Goal: Task Accomplishment & Management: Use online tool/utility

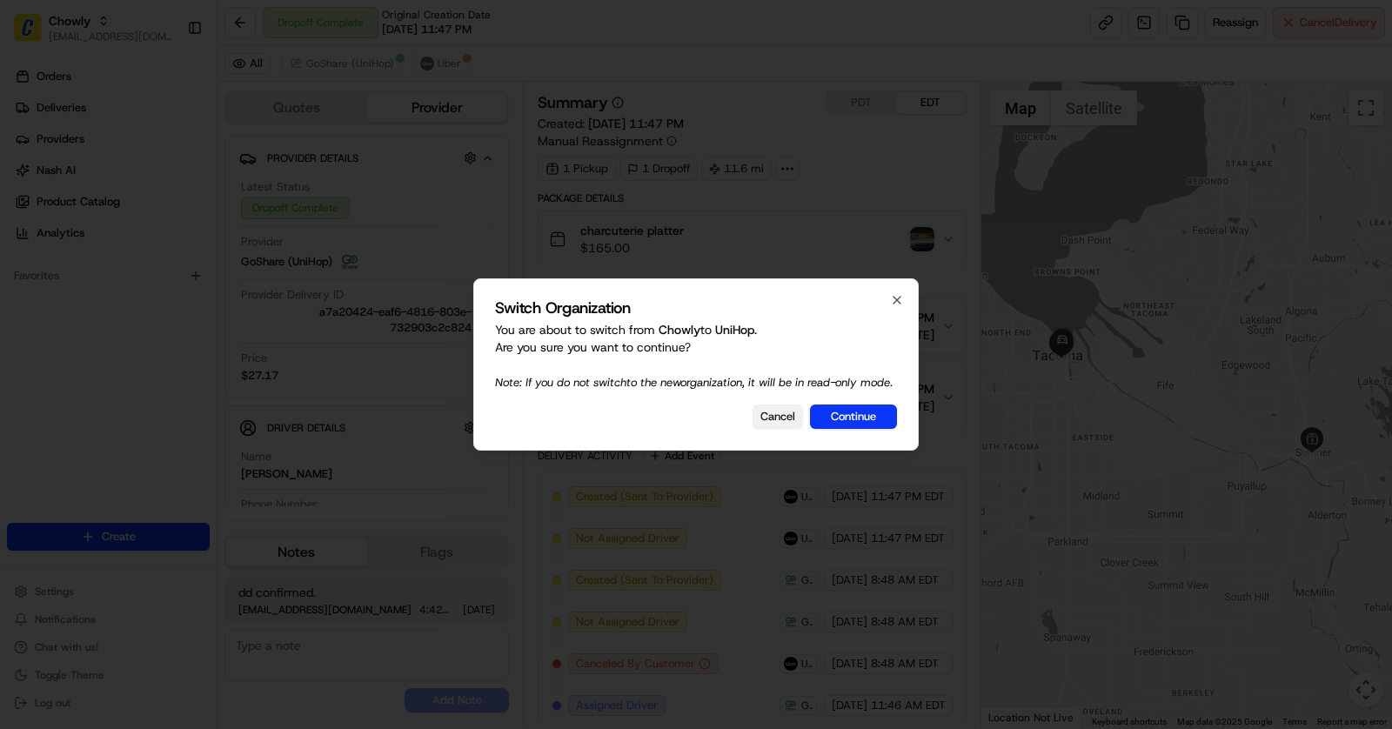
click at [781, 424] on button "Cancel" at bounding box center [777, 416] width 50 height 24
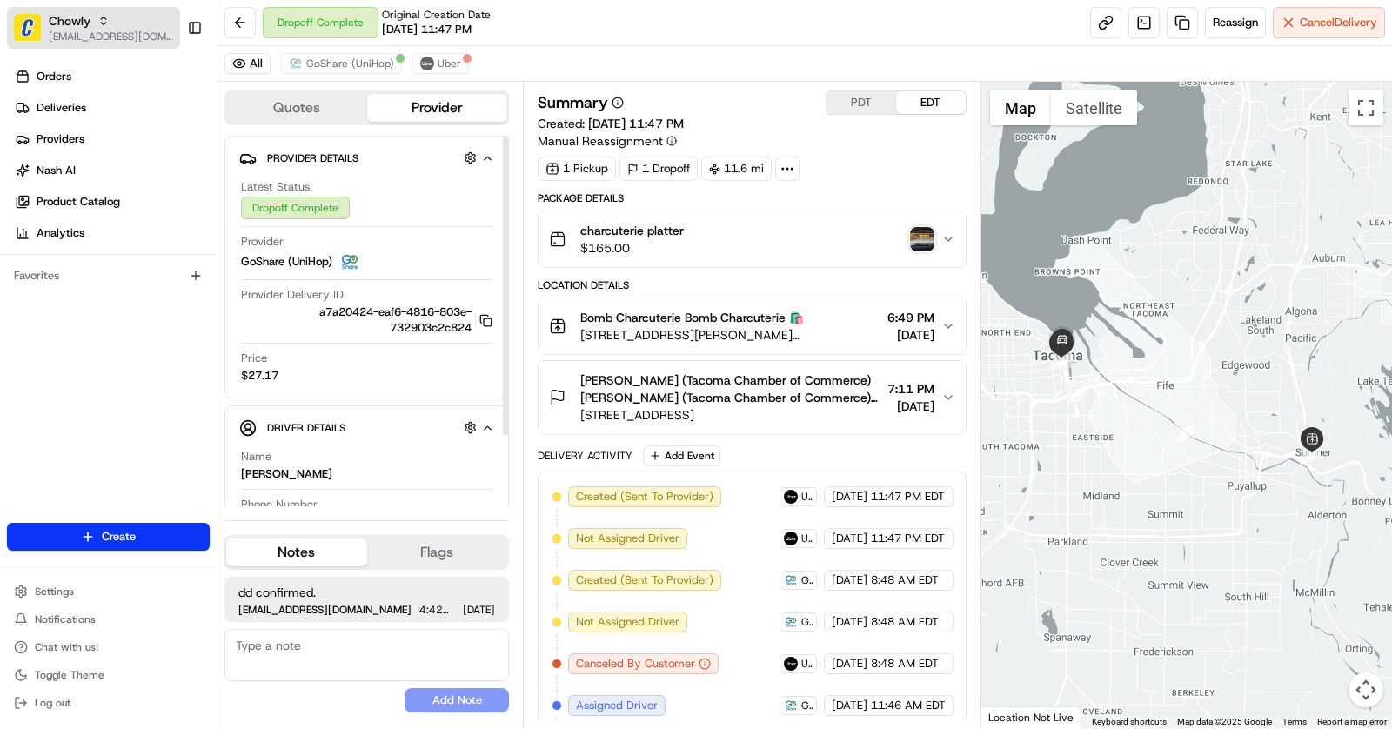
click at [44, 16] on button "Chowly [EMAIL_ADDRESS][DOMAIN_NAME]" at bounding box center [93, 28] width 173 height 42
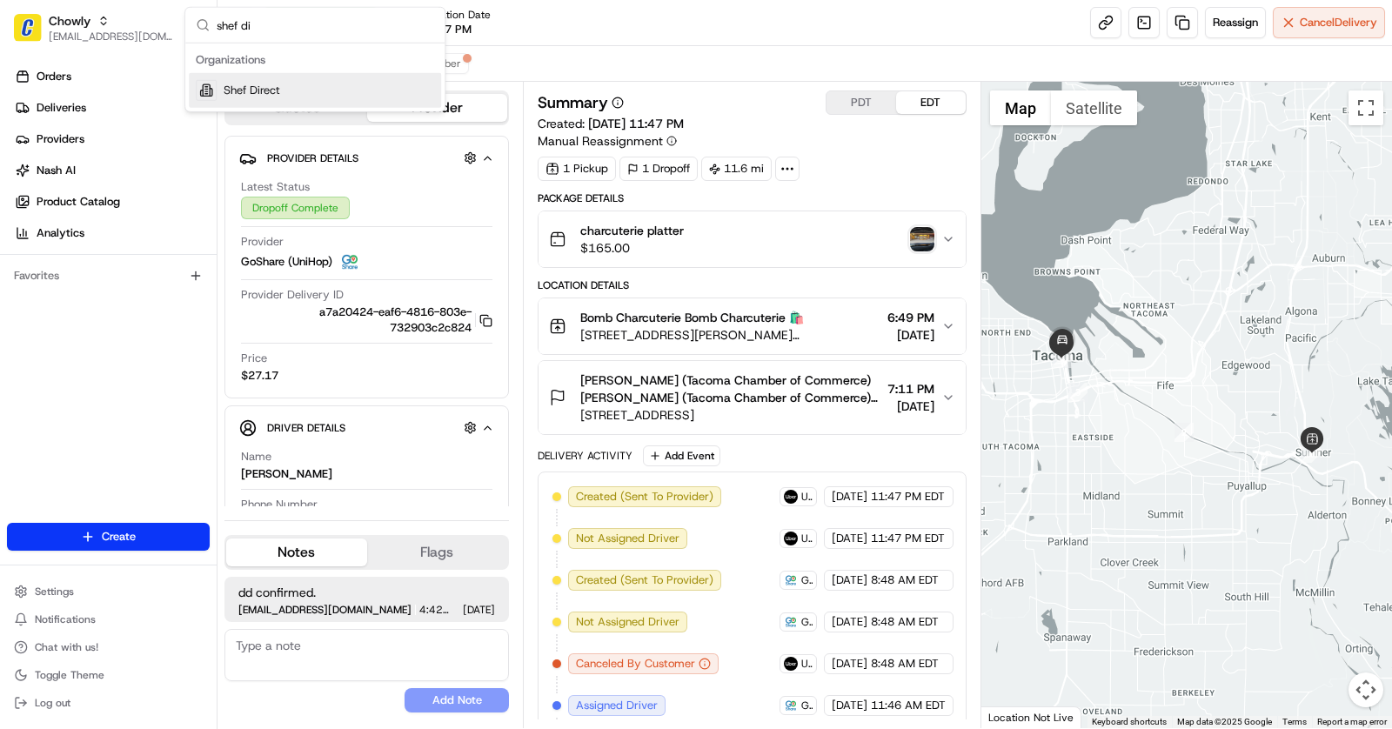
type input "shef di"
click at [288, 65] on div "Organizations" at bounding box center [315, 60] width 252 height 26
click at [276, 99] on div "Shef Direct" at bounding box center [315, 90] width 252 height 35
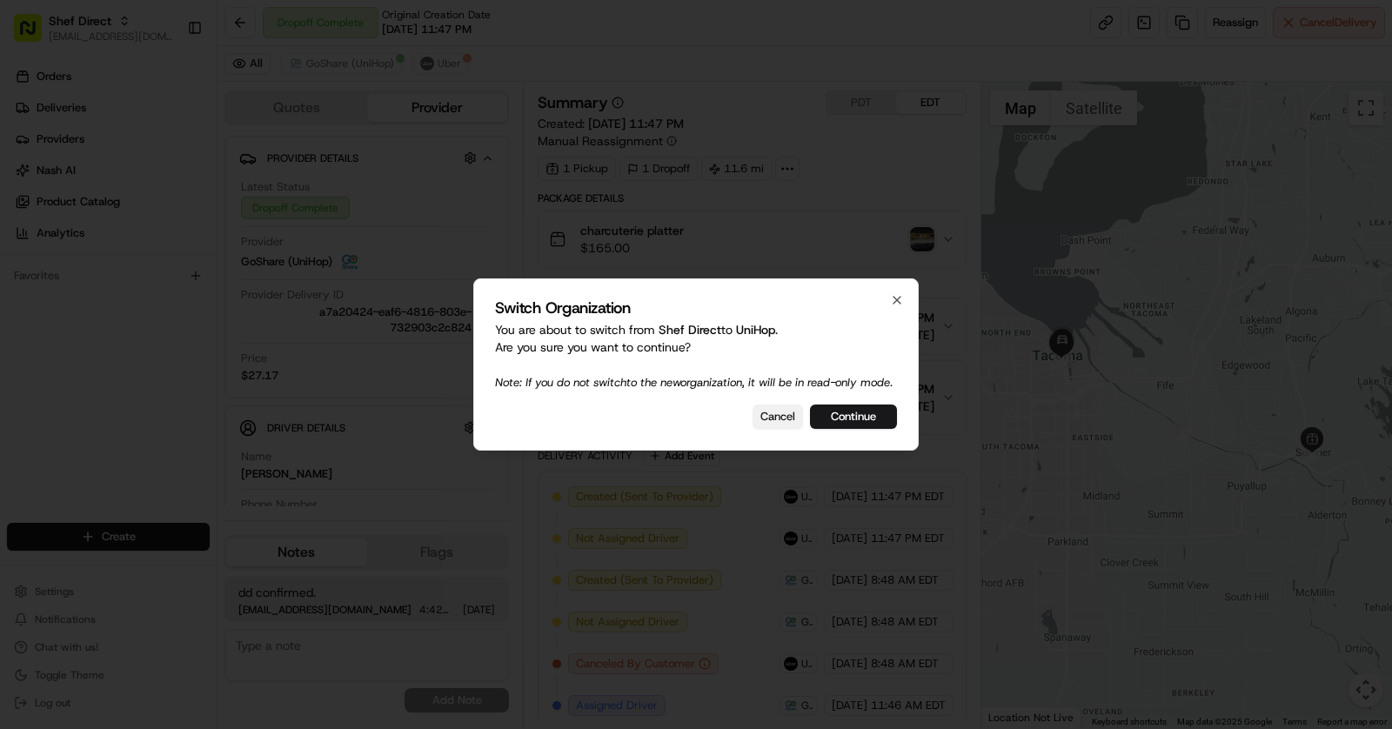
click at [771, 427] on button "Cancel" at bounding box center [777, 416] width 50 height 24
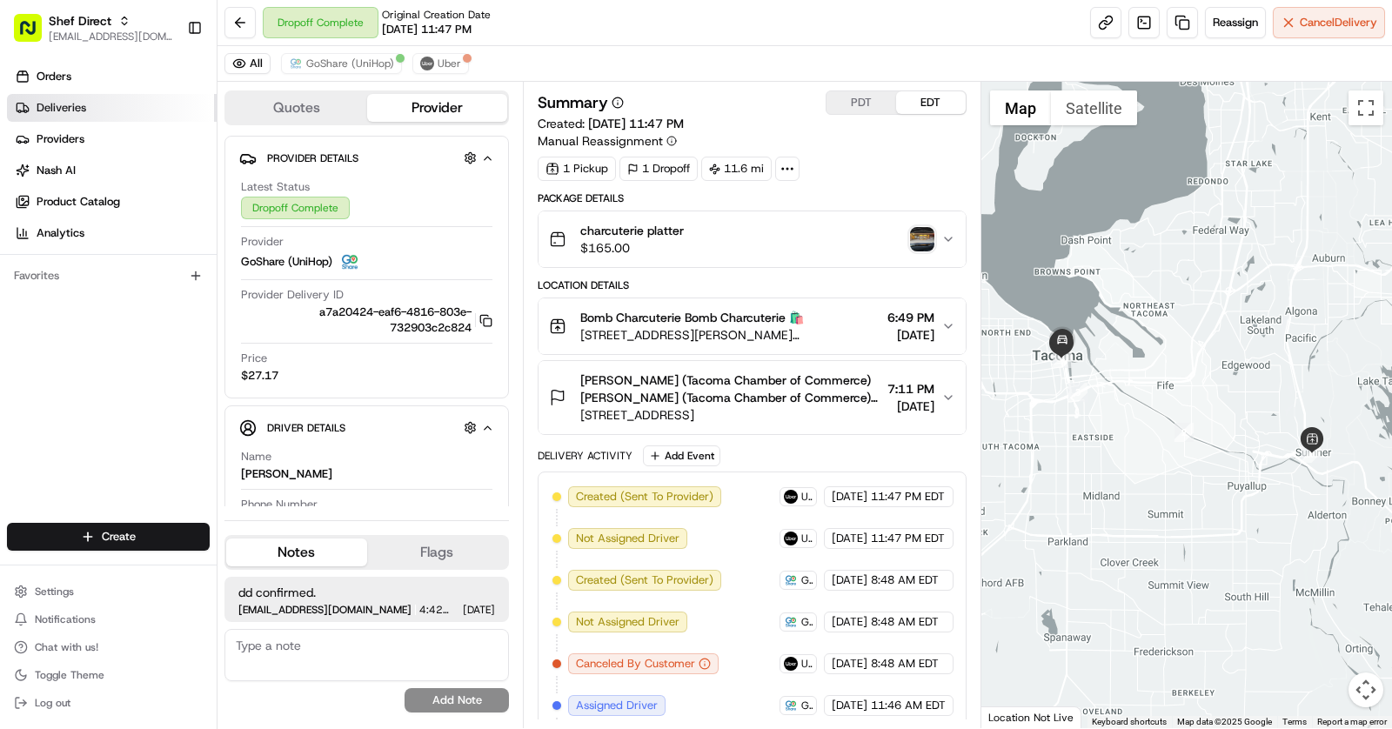
click at [86, 107] on link "Deliveries" at bounding box center [112, 108] width 210 height 28
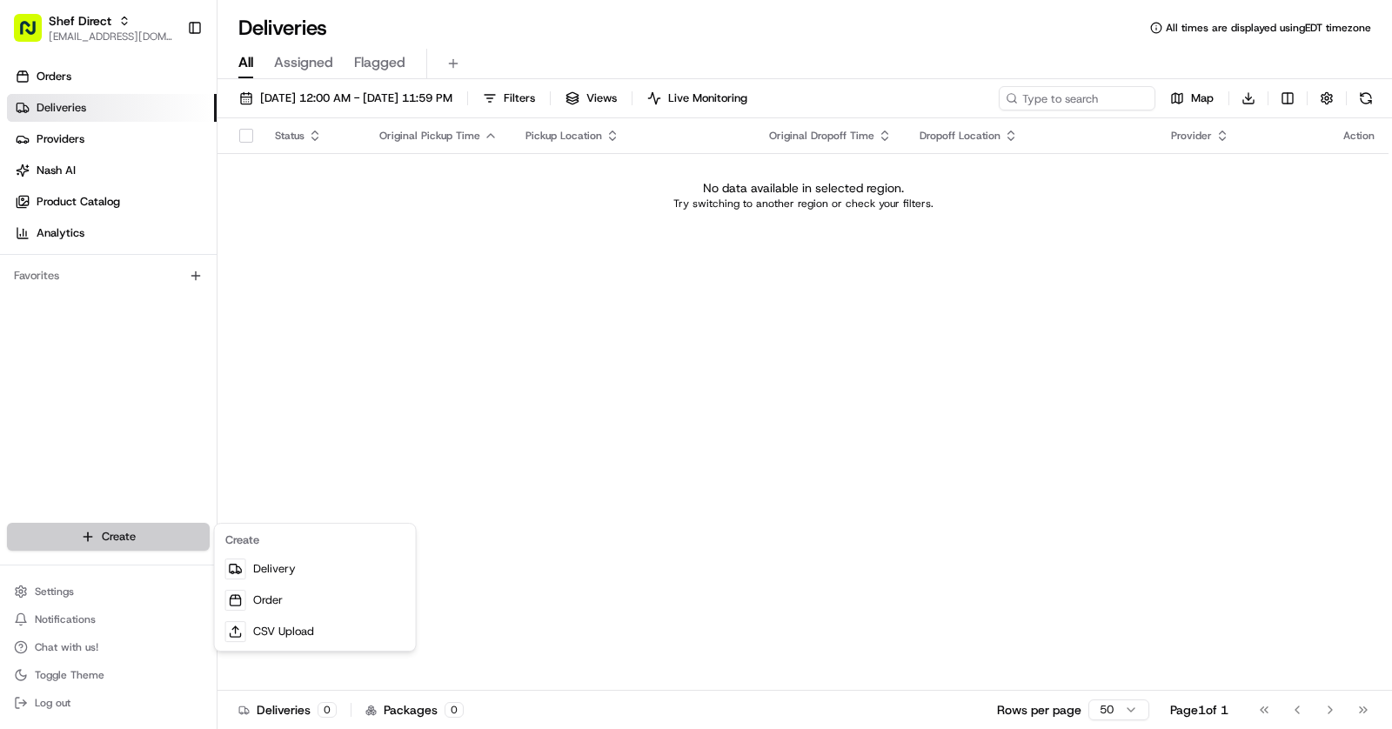
click at [134, 524] on html "Shef Direct [EMAIL_ADDRESS][DOMAIN_NAME] Toggle Sidebar Orders Deliveries Provi…" at bounding box center [696, 364] width 1392 height 729
click at [324, 618] on link "CSV Upload" at bounding box center [315, 631] width 194 height 31
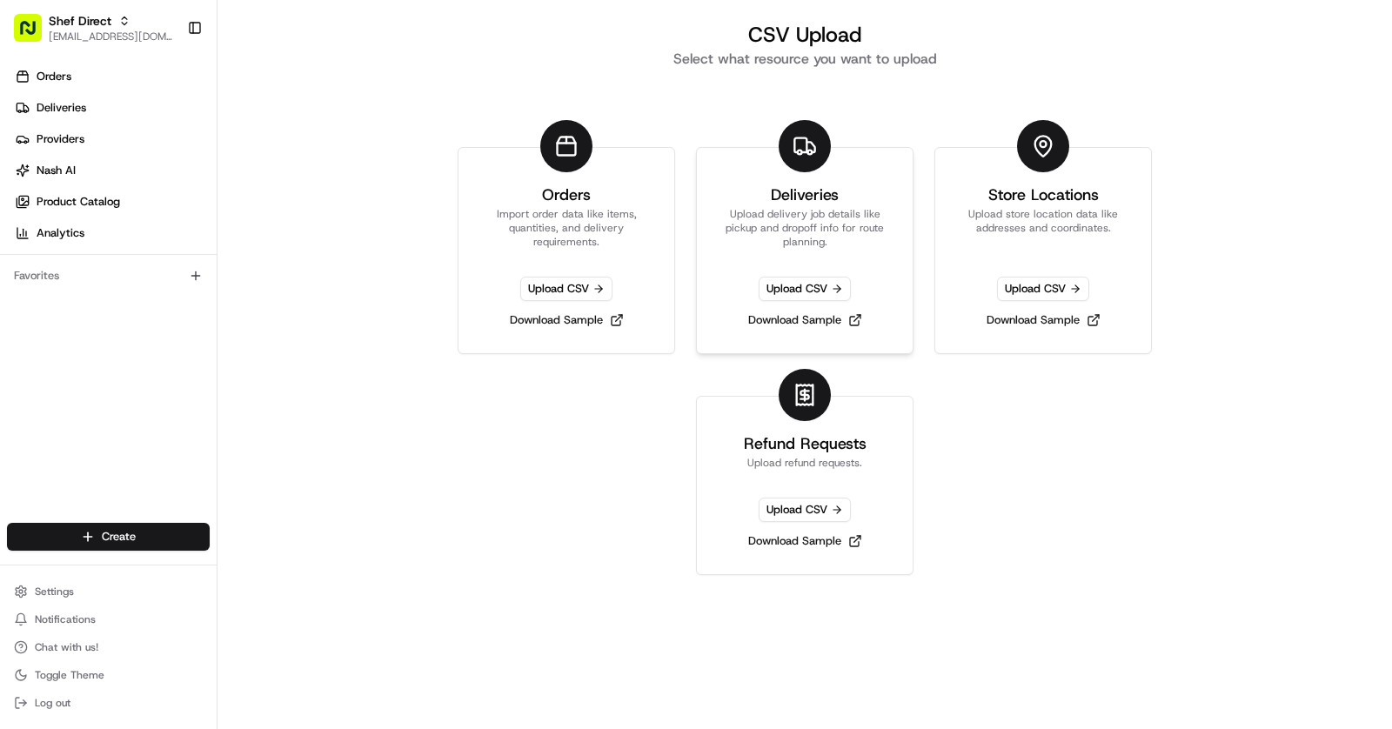
click at [825, 210] on p "Upload delivery job details like pickup and dropoff info for route planning." at bounding box center [805, 228] width 174 height 42
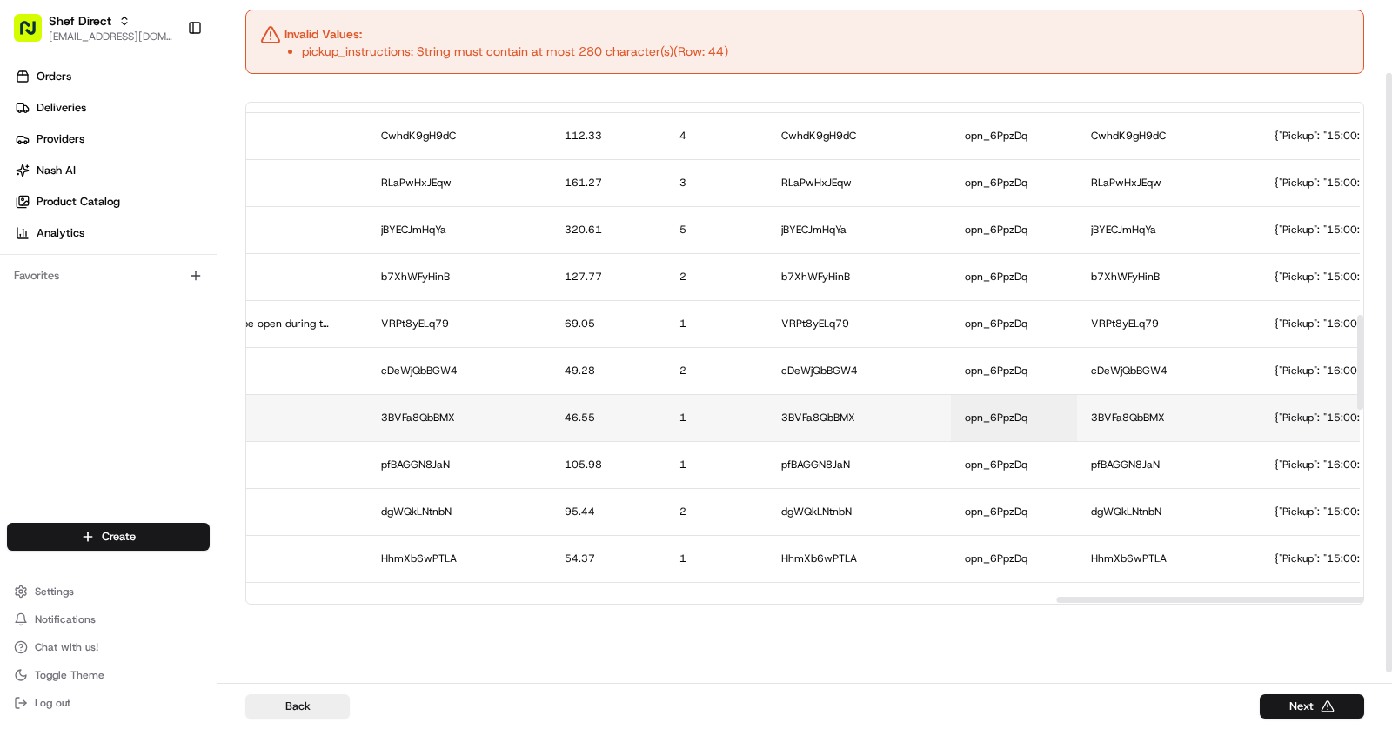
scroll to position [2122, 3008]
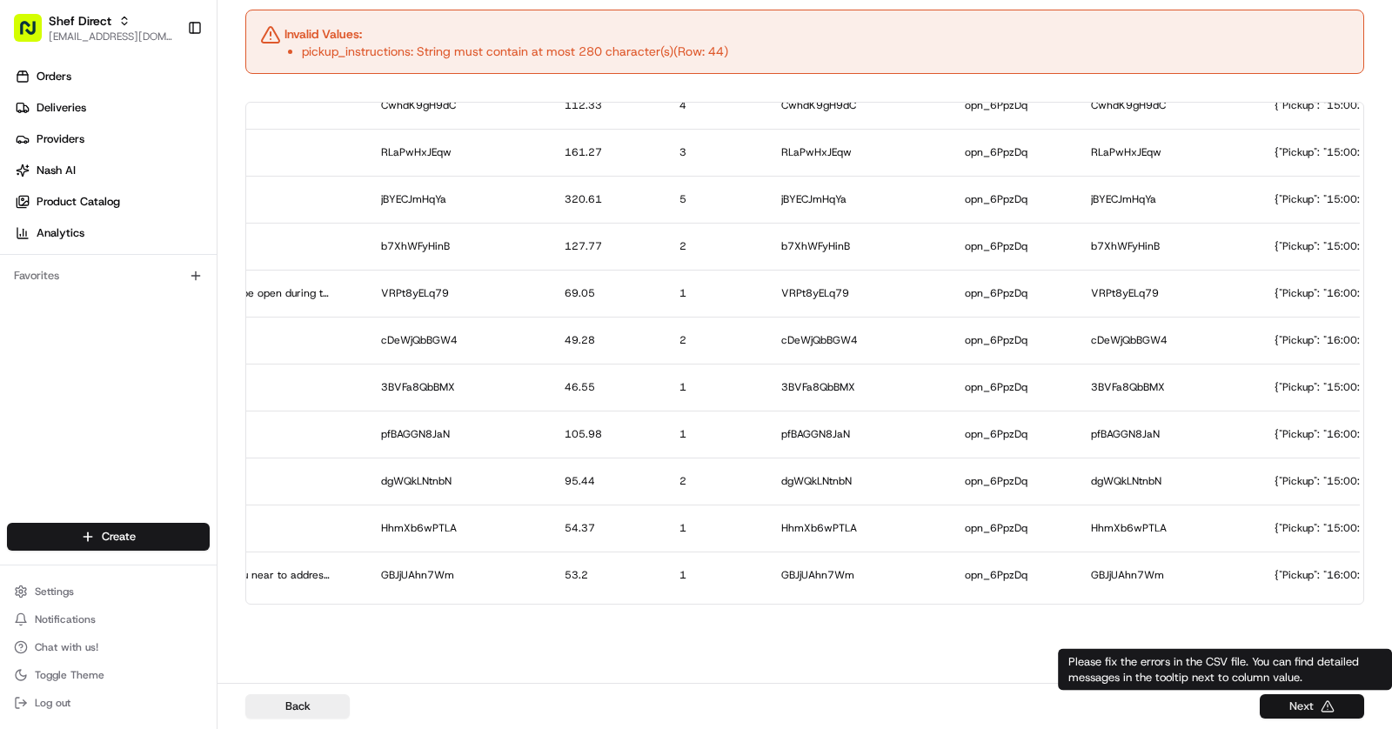
click at [1308, 713] on button "Next" at bounding box center [1311, 706] width 104 height 24
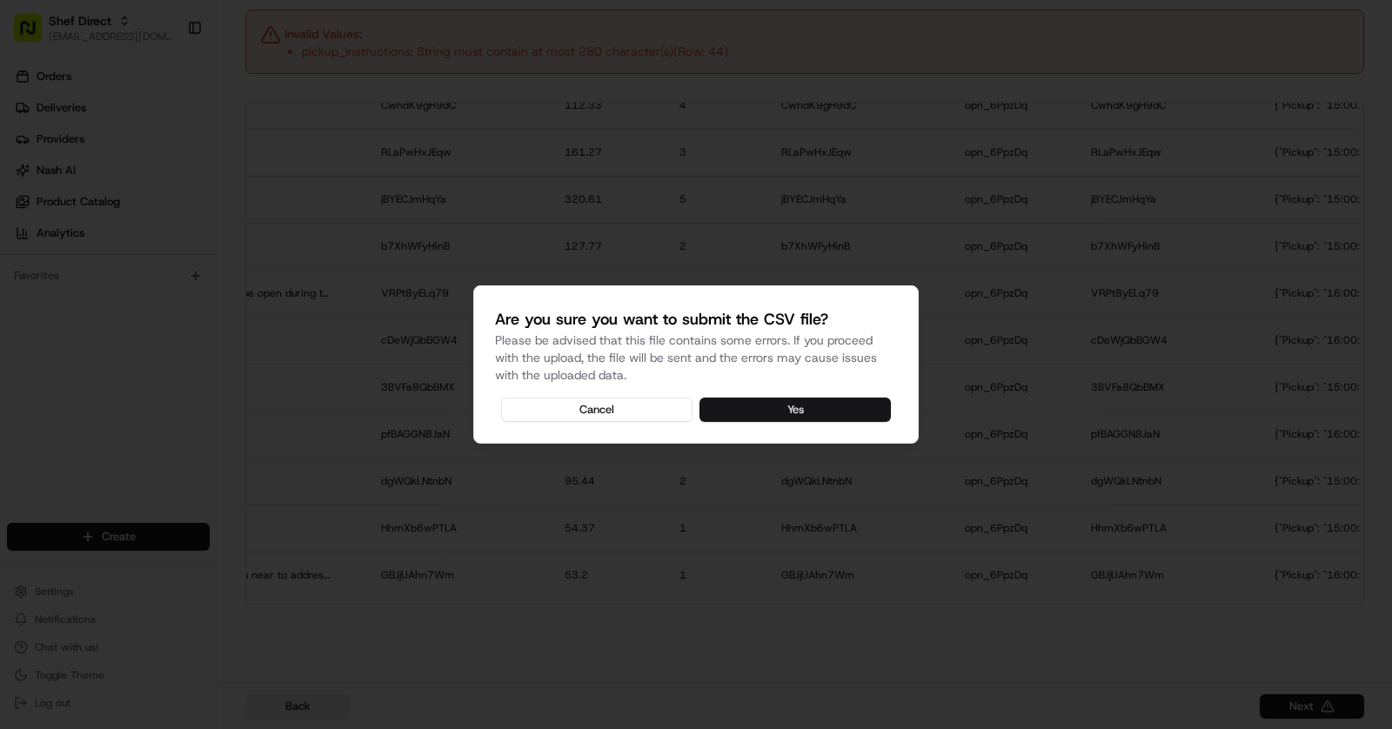
click at [802, 416] on button "Yes" at bounding box center [794, 409] width 191 height 24
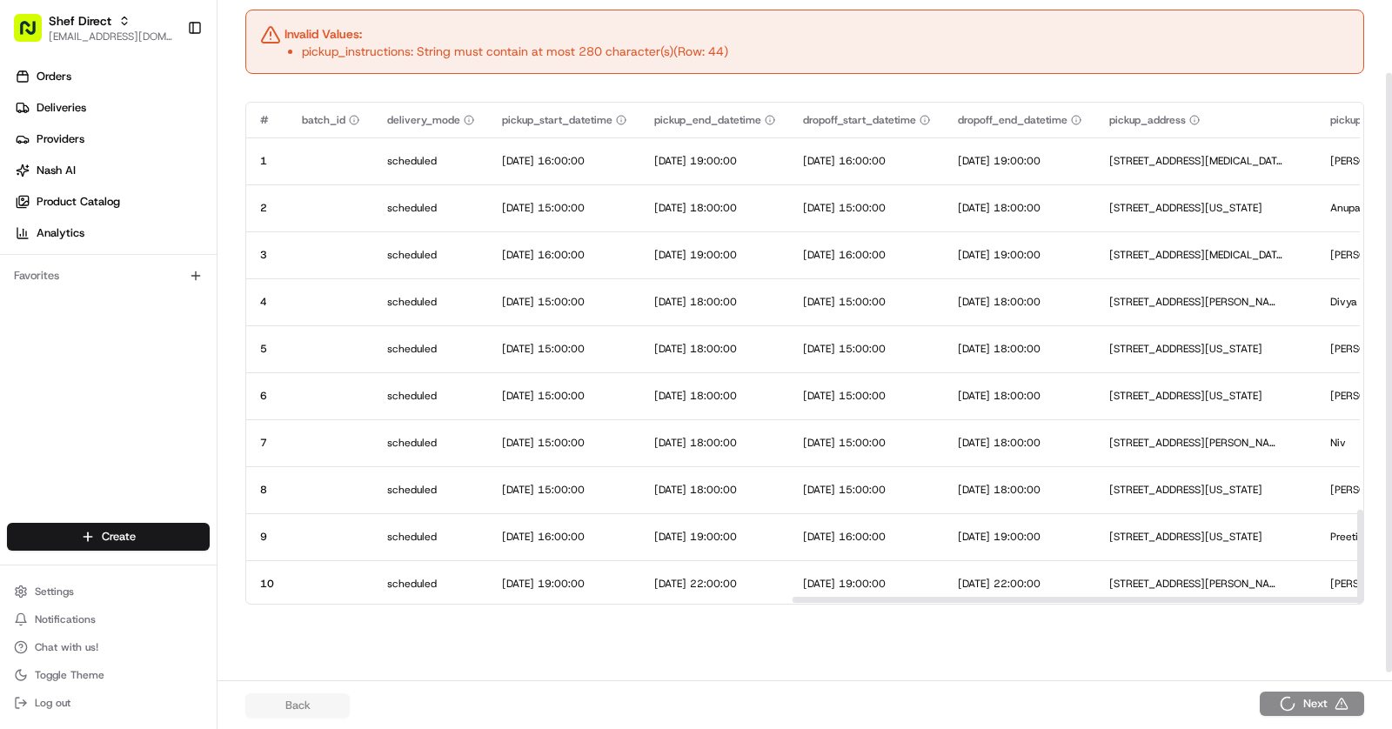
scroll to position [0, 0]
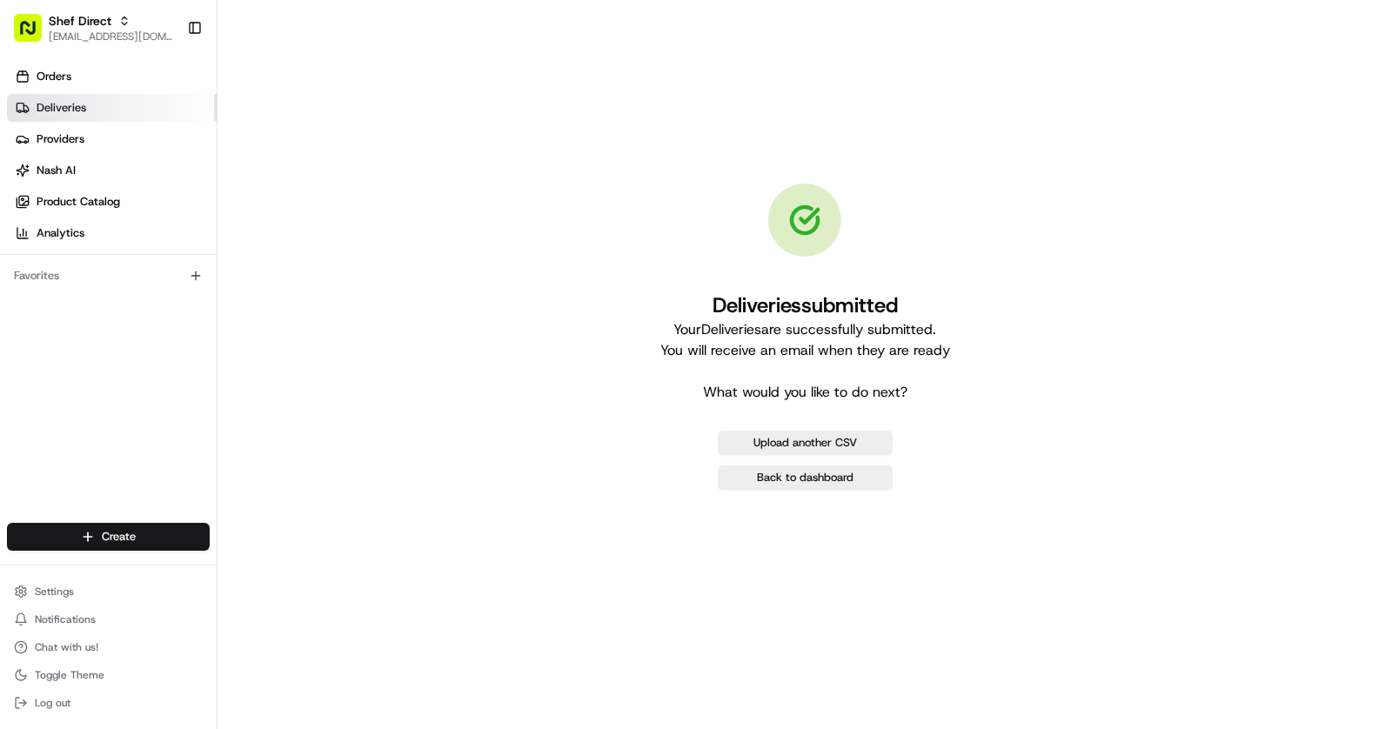
click at [75, 108] on span "Deliveries" at bounding box center [62, 108] width 50 height 16
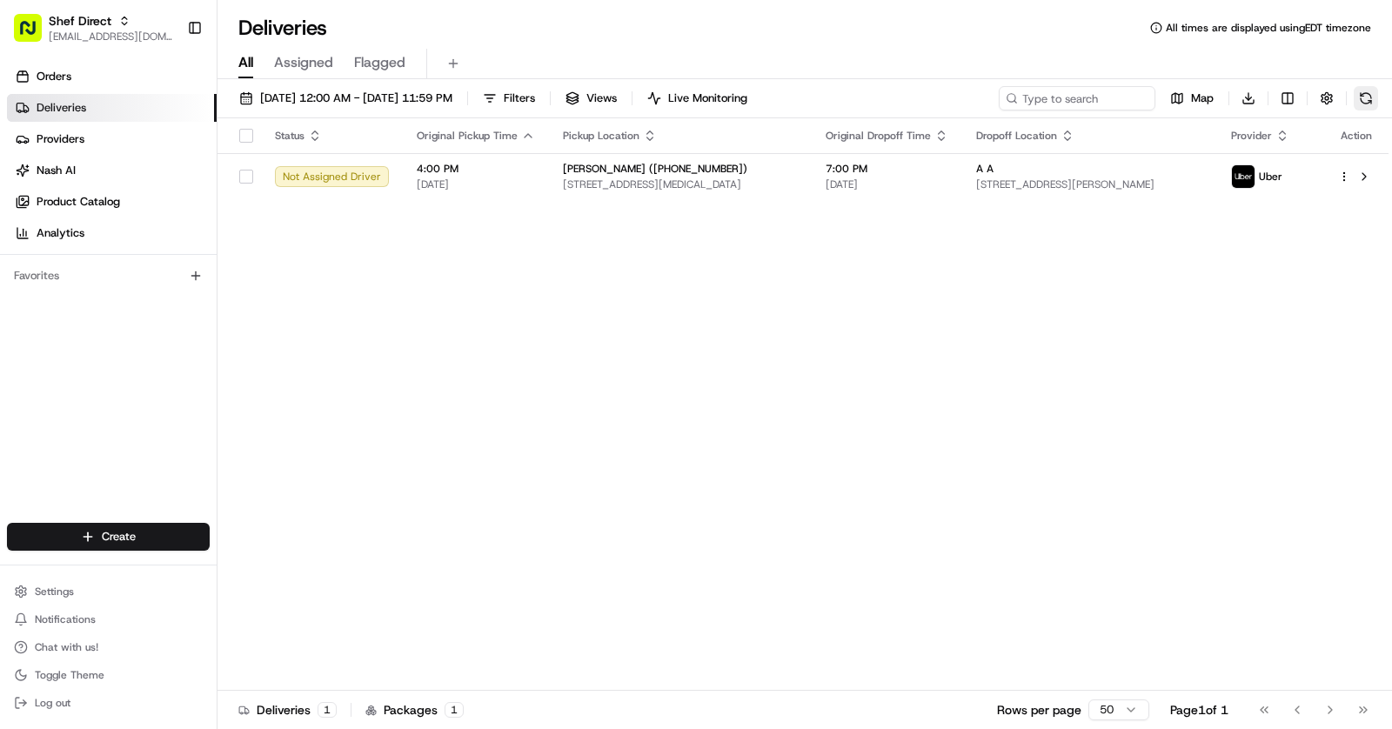
click at [1359, 89] on button at bounding box center [1365, 98] width 24 height 24
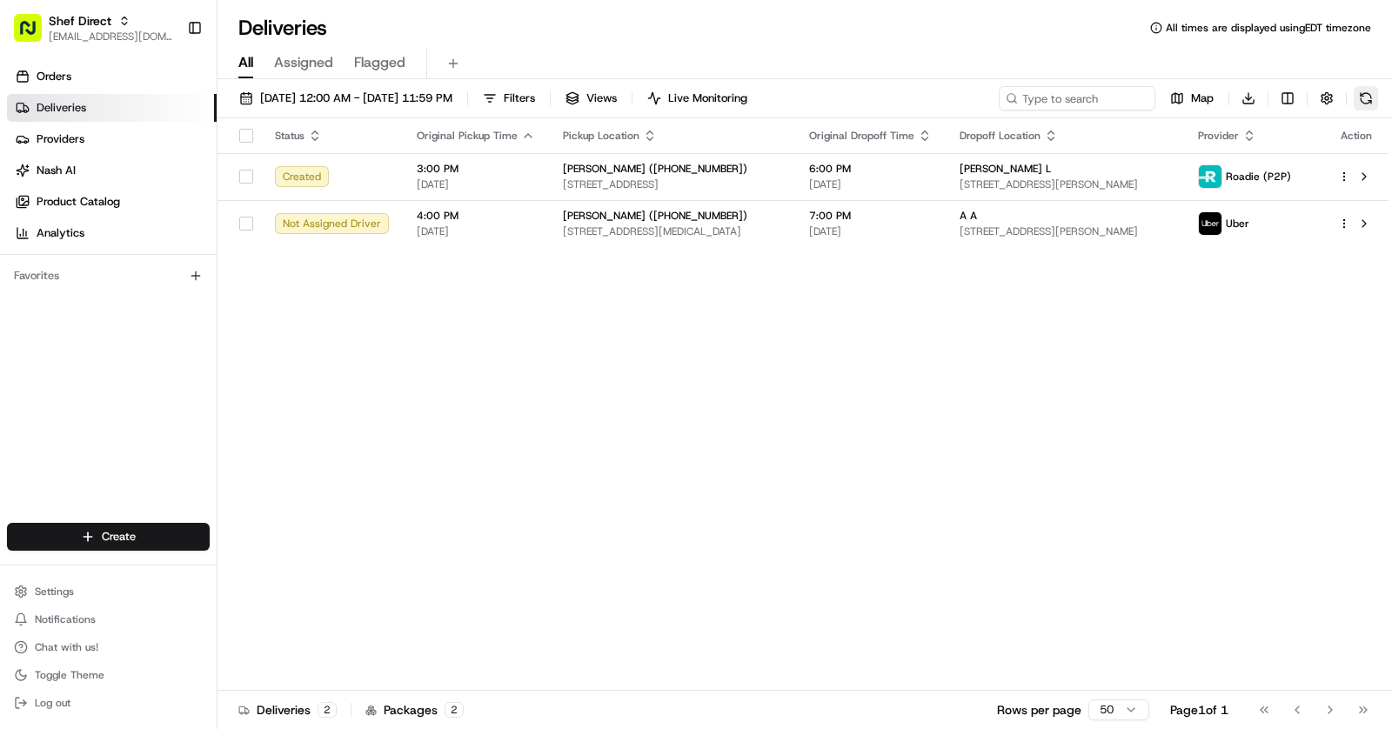
click at [1366, 96] on button at bounding box center [1365, 98] width 24 height 24
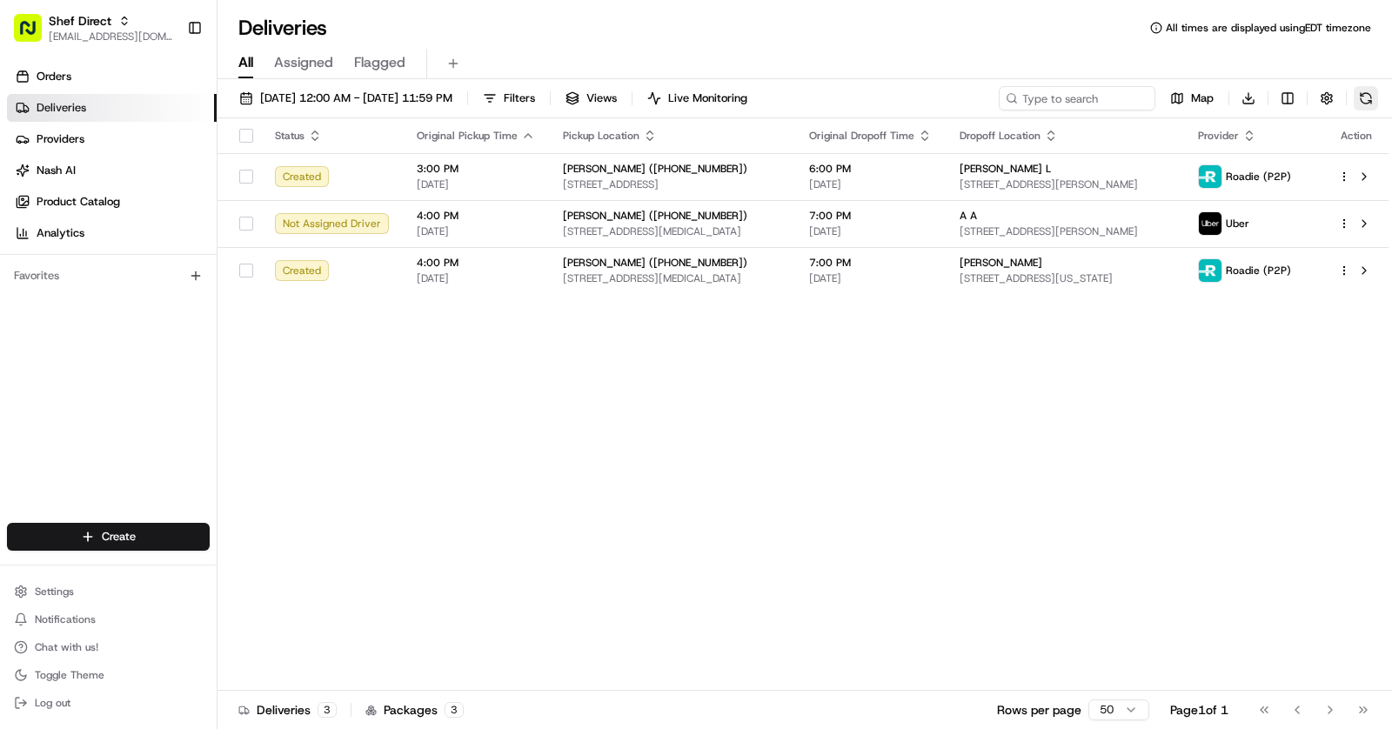
click at [1366, 88] on button at bounding box center [1365, 98] width 24 height 24
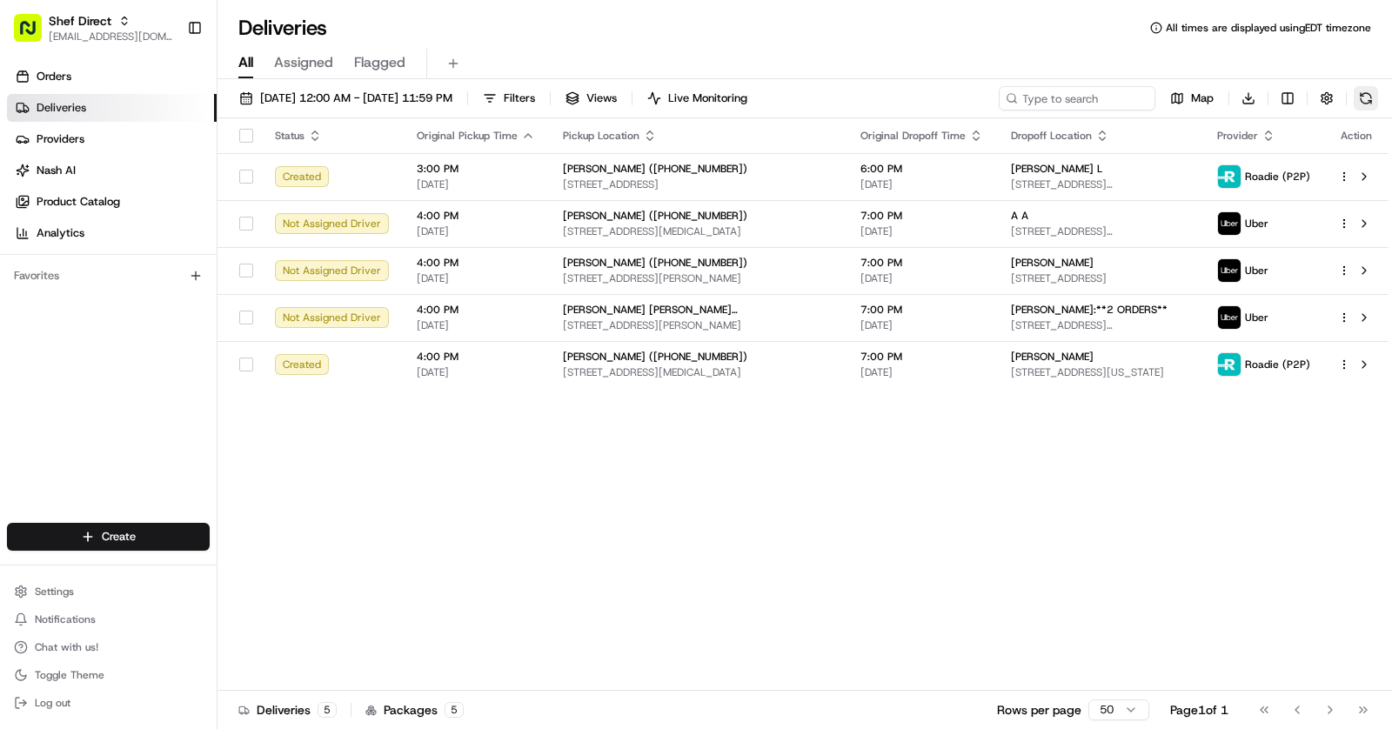
click at [1376, 97] on button at bounding box center [1365, 98] width 24 height 24
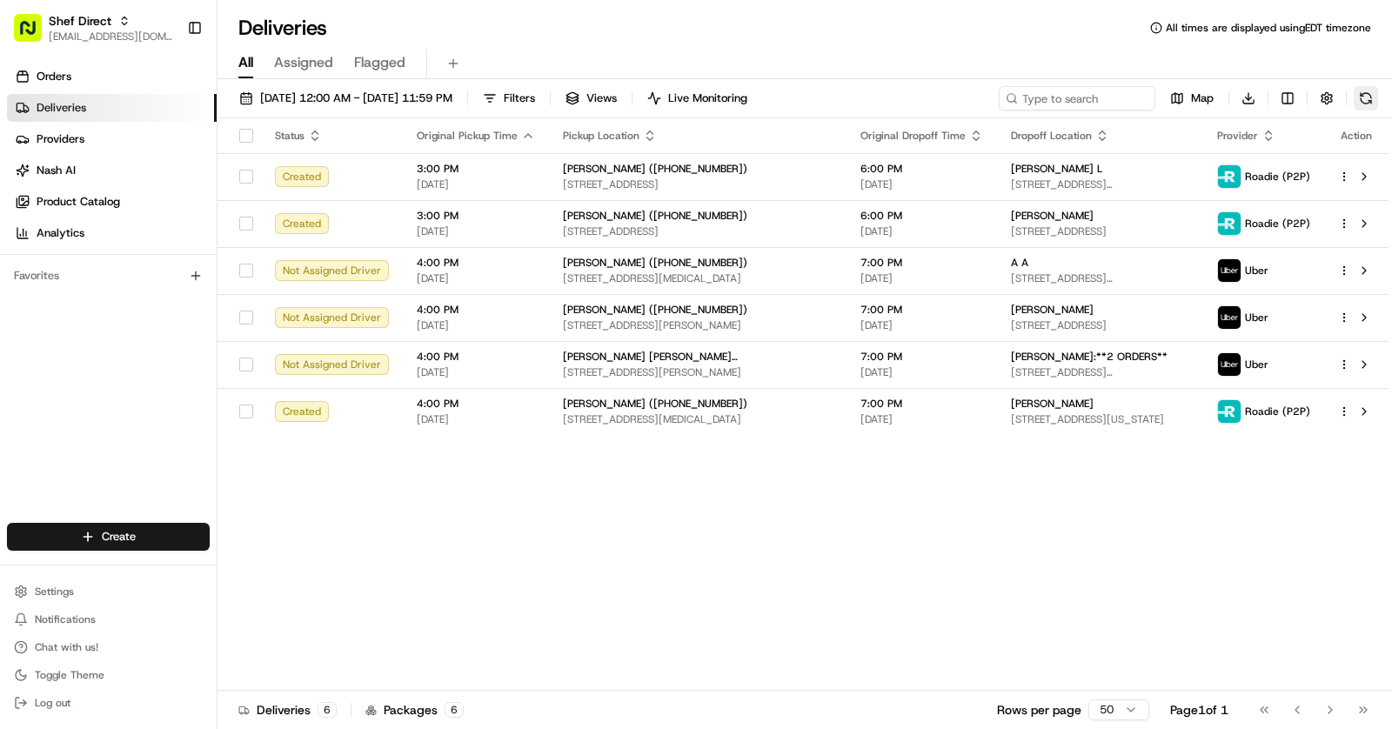
click at [1368, 99] on button at bounding box center [1365, 98] width 24 height 24
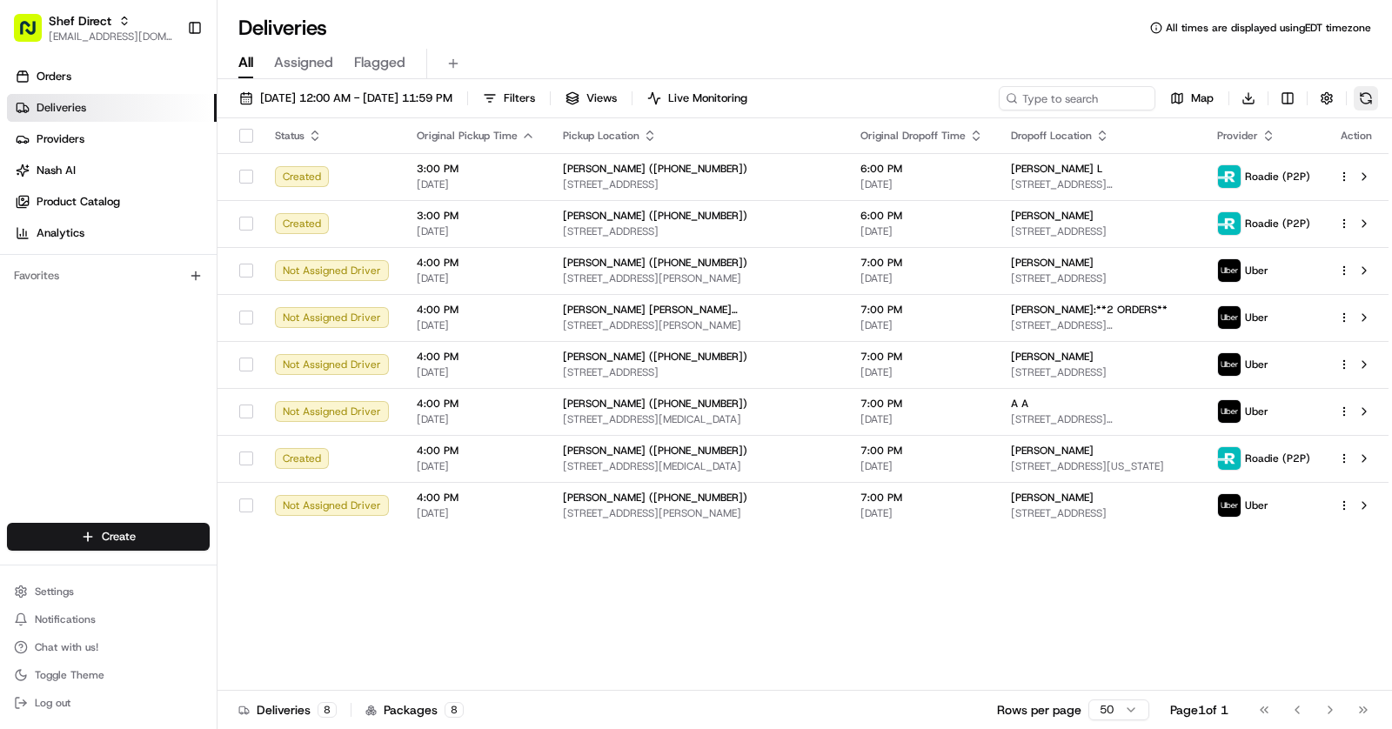
click at [1368, 99] on button at bounding box center [1365, 98] width 24 height 24
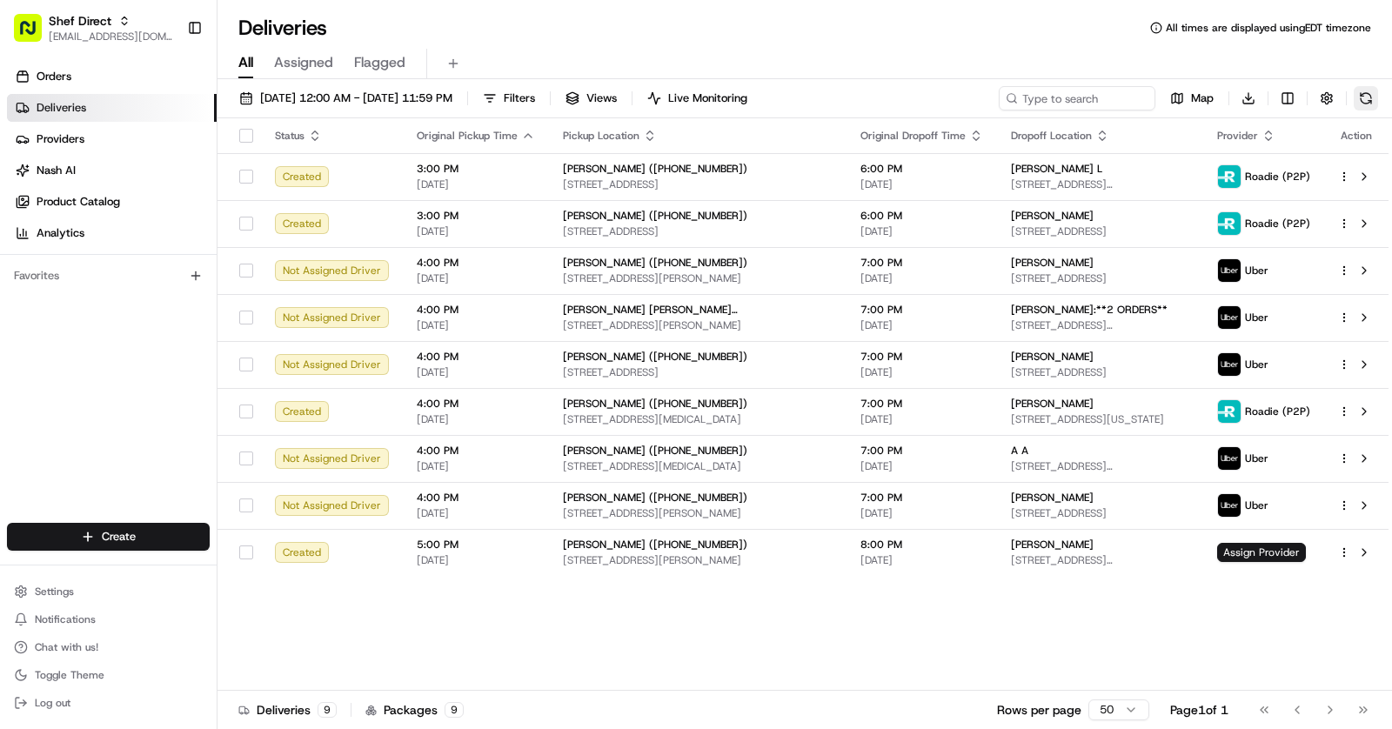
click at [1368, 99] on button at bounding box center [1365, 98] width 24 height 24
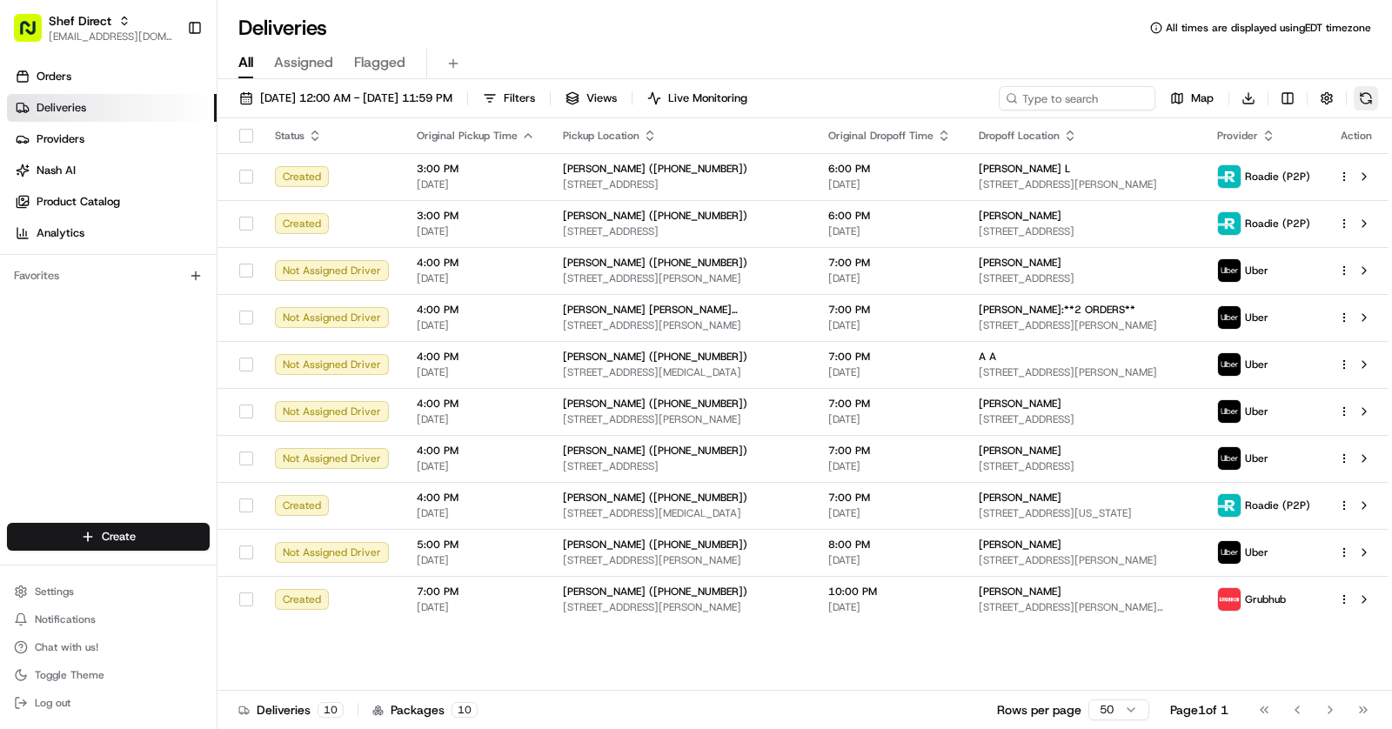
click at [1368, 99] on button at bounding box center [1365, 98] width 24 height 24
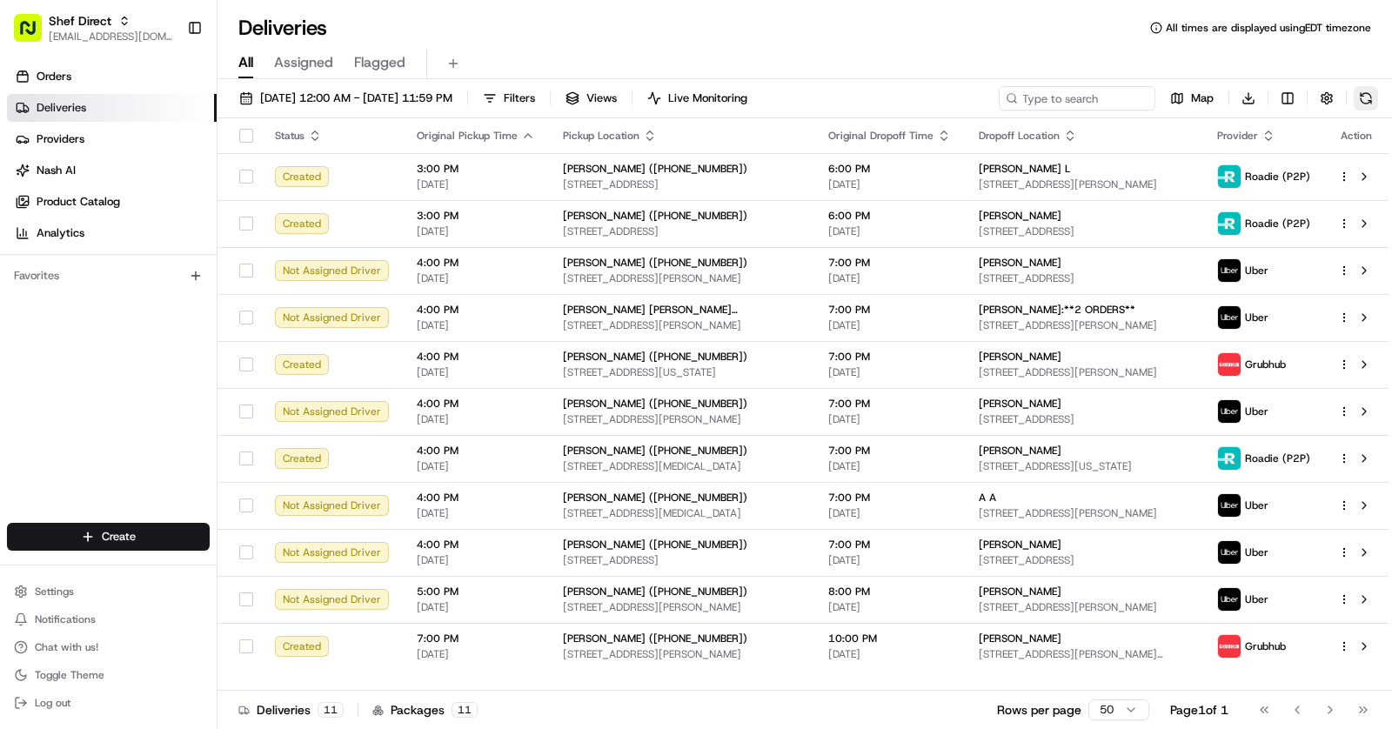
click at [1368, 99] on button at bounding box center [1365, 98] width 24 height 24
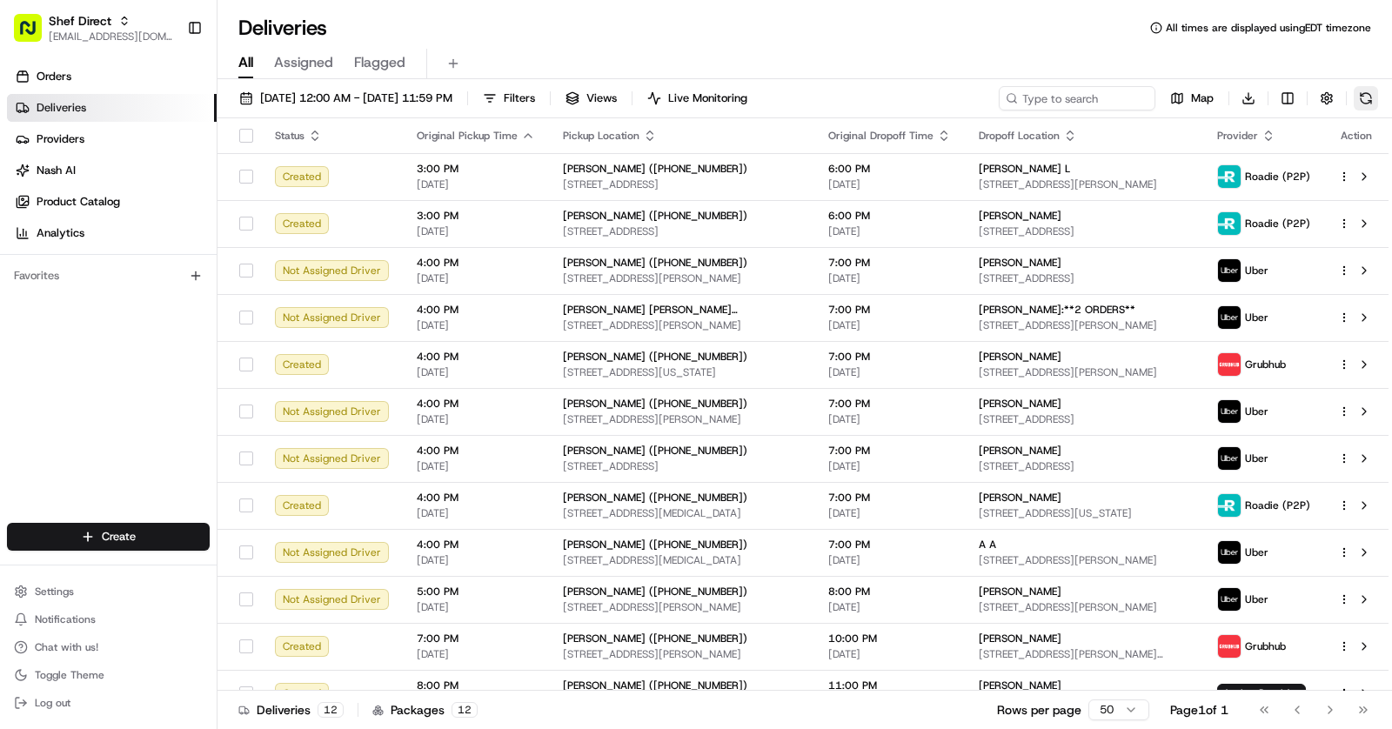
click at [1368, 100] on button at bounding box center [1365, 98] width 24 height 24
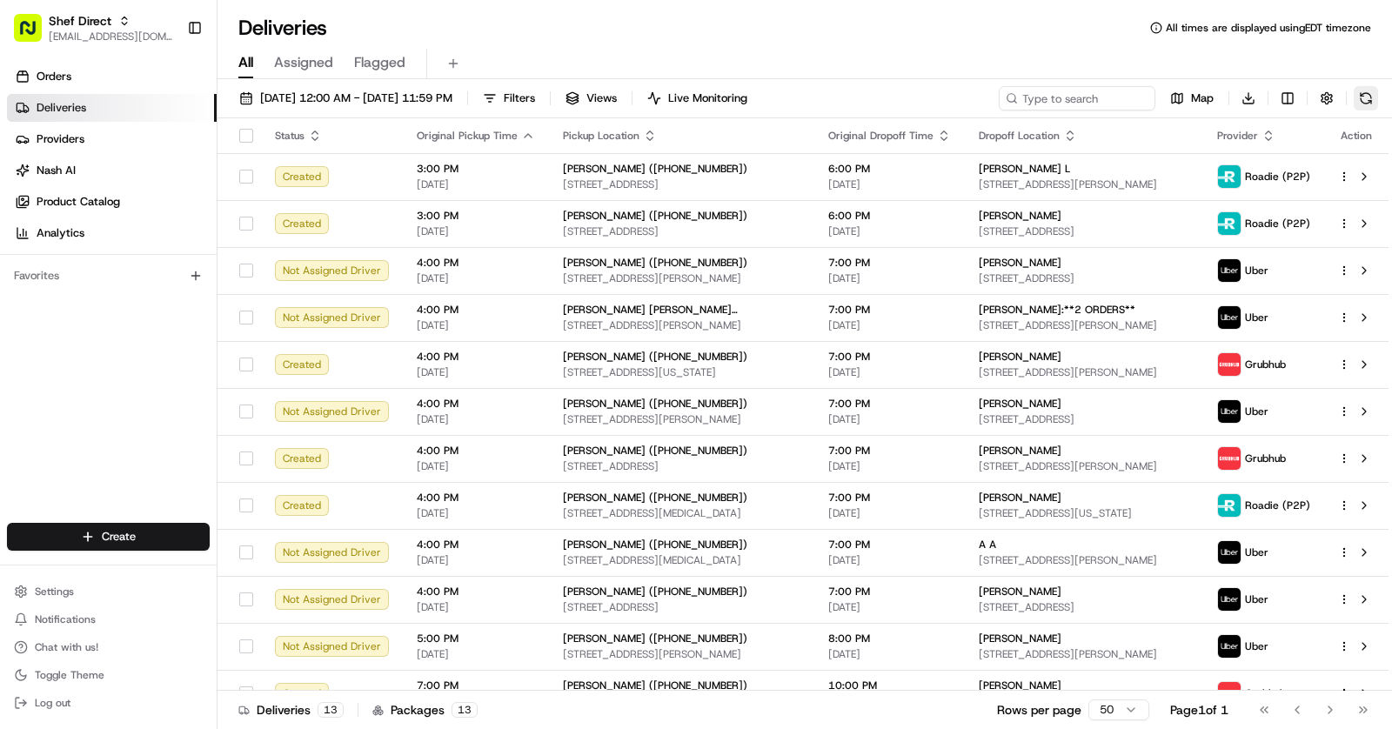
click at [1368, 100] on button at bounding box center [1365, 98] width 24 height 24
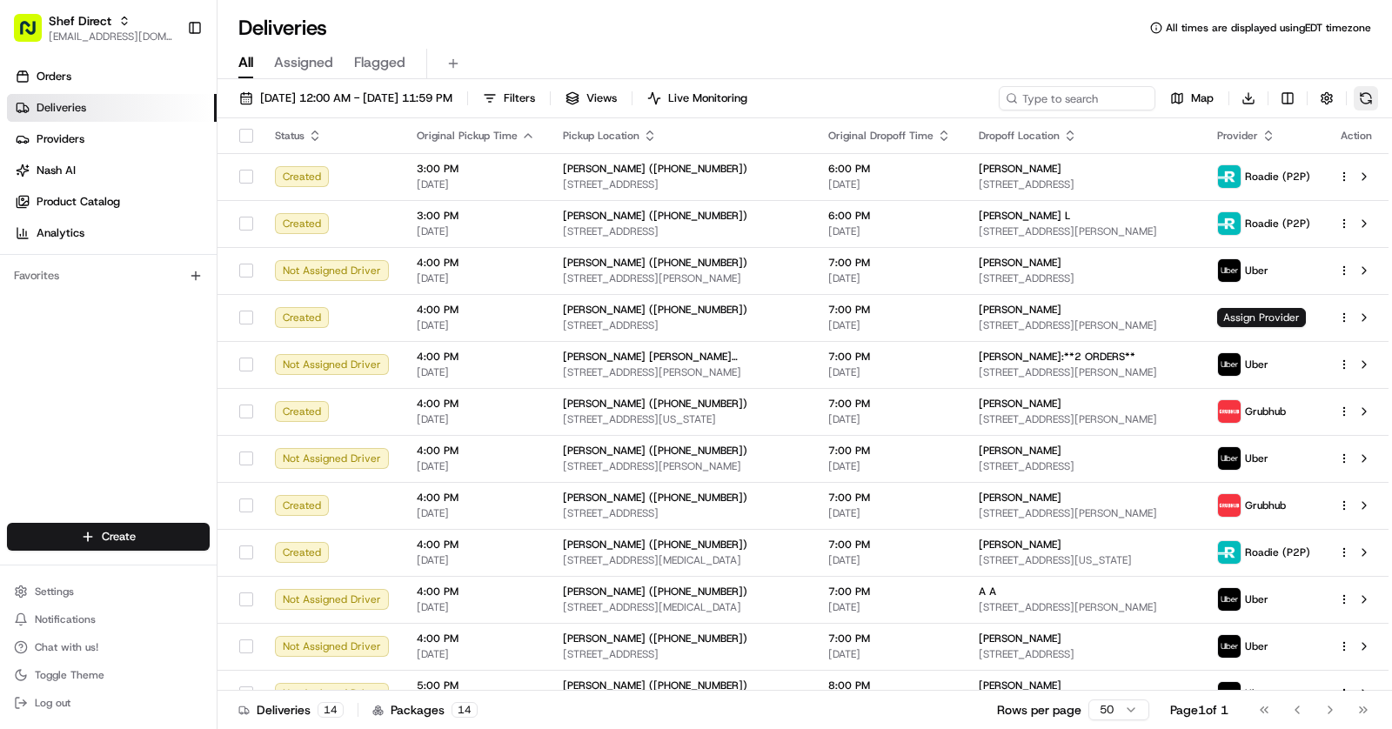
click at [1368, 100] on button at bounding box center [1365, 98] width 24 height 24
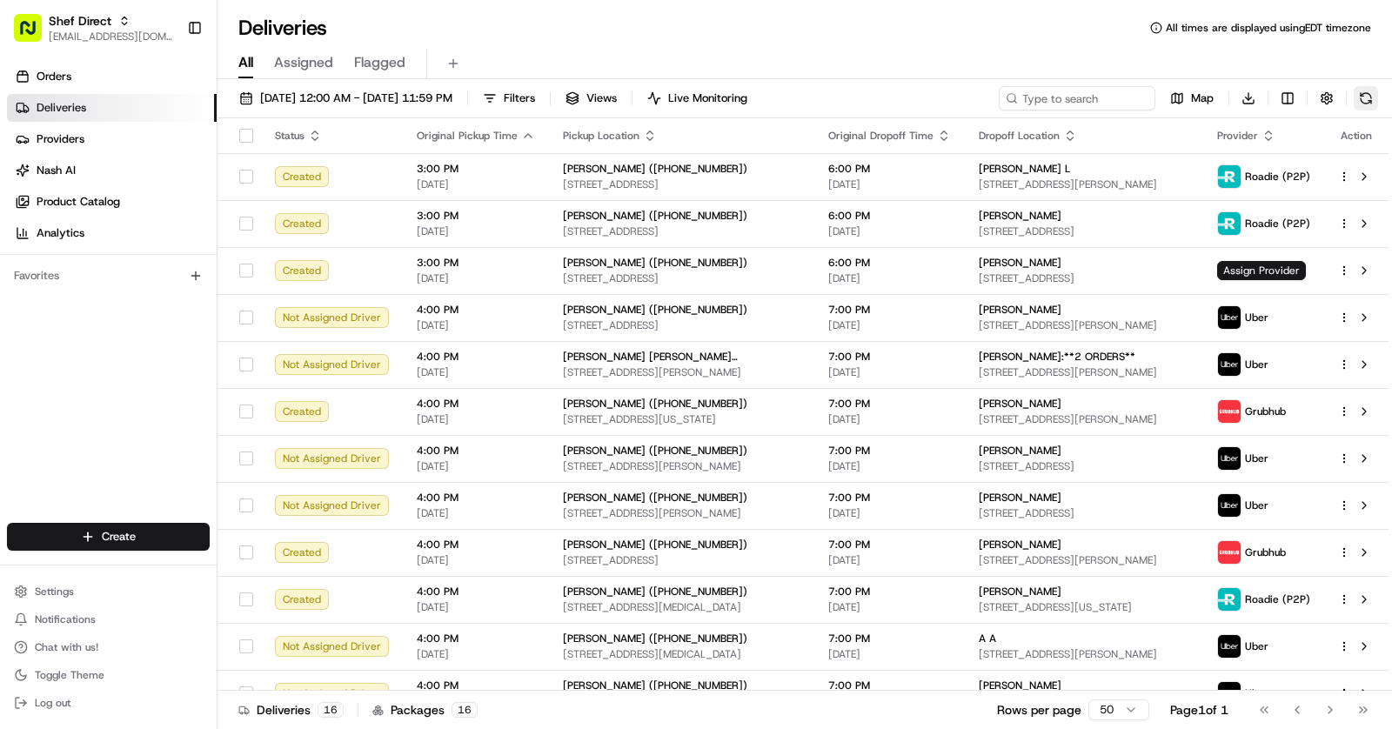
click at [1368, 100] on button at bounding box center [1365, 98] width 24 height 24
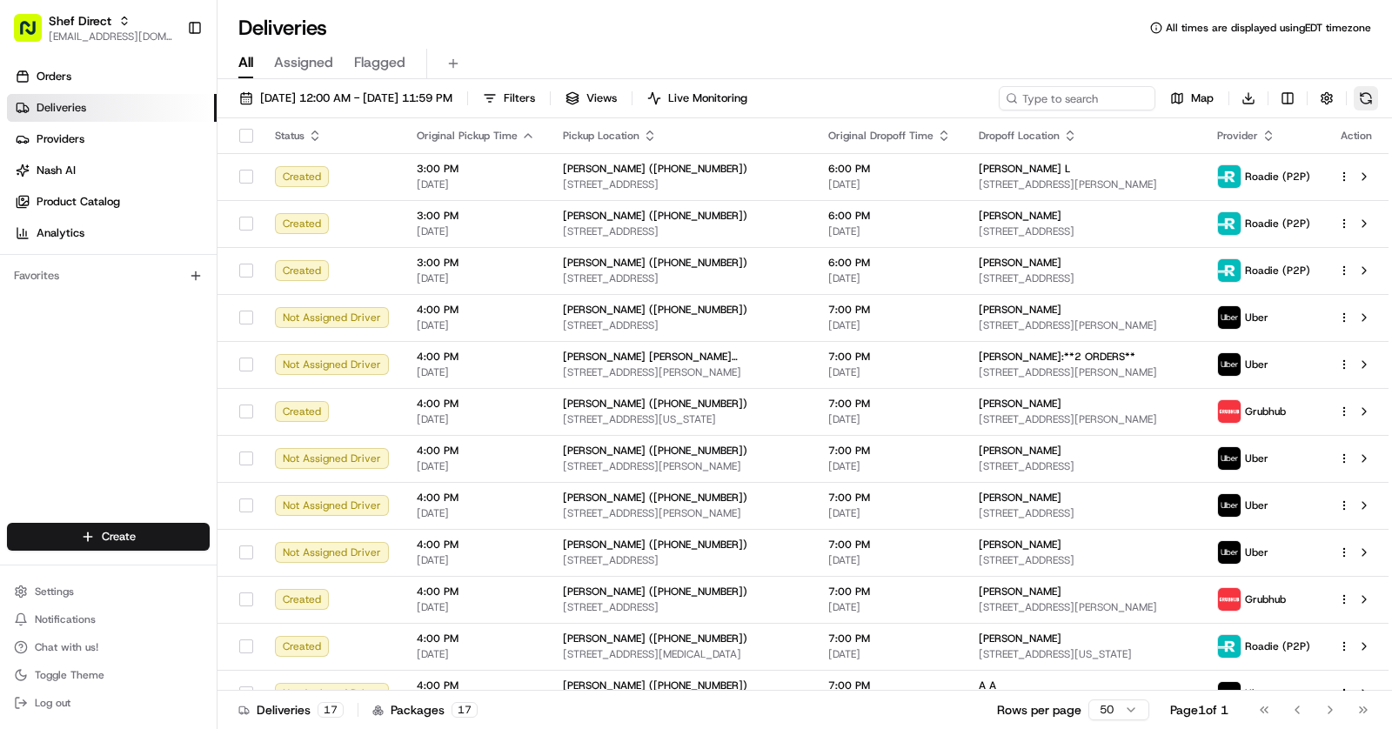
click at [1368, 100] on button at bounding box center [1365, 98] width 24 height 24
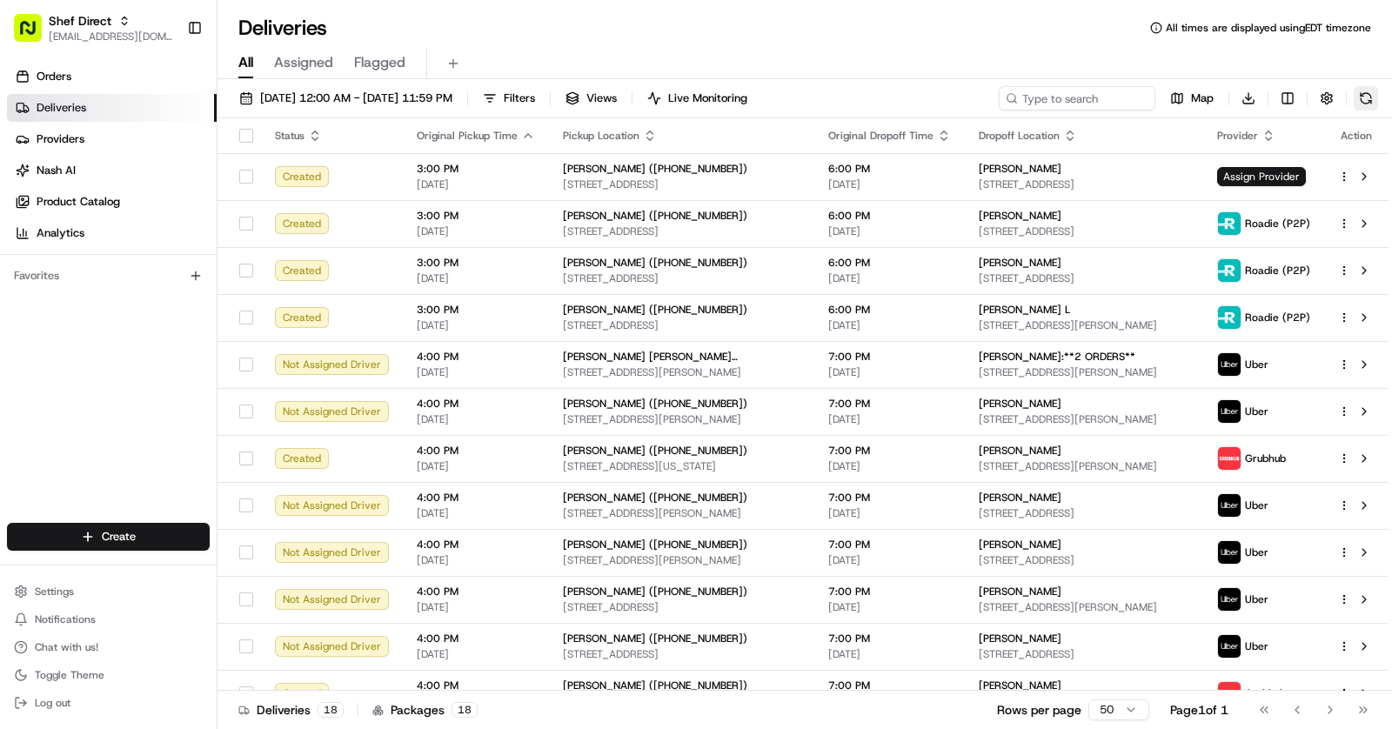
click at [1368, 100] on button at bounding box center [1365, 98] width 24 height 24
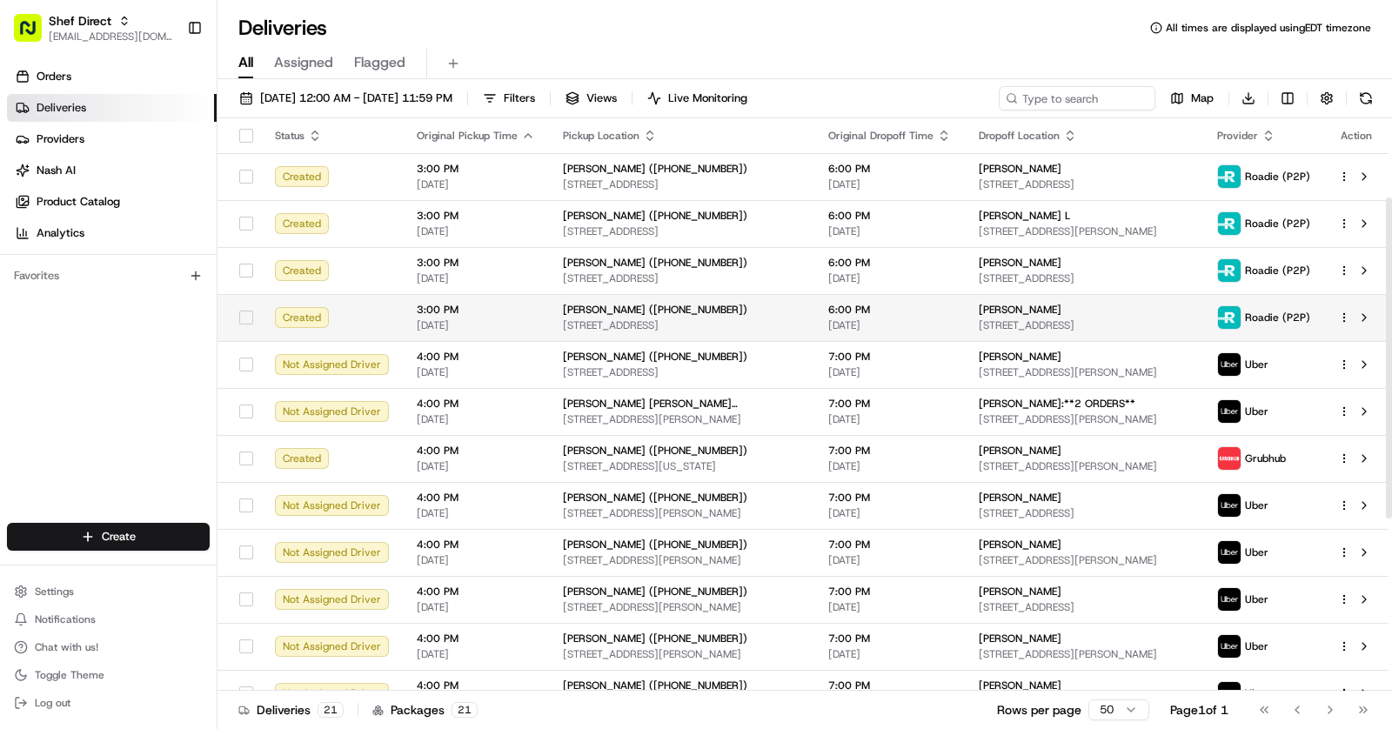
scroll to position [449, 0]
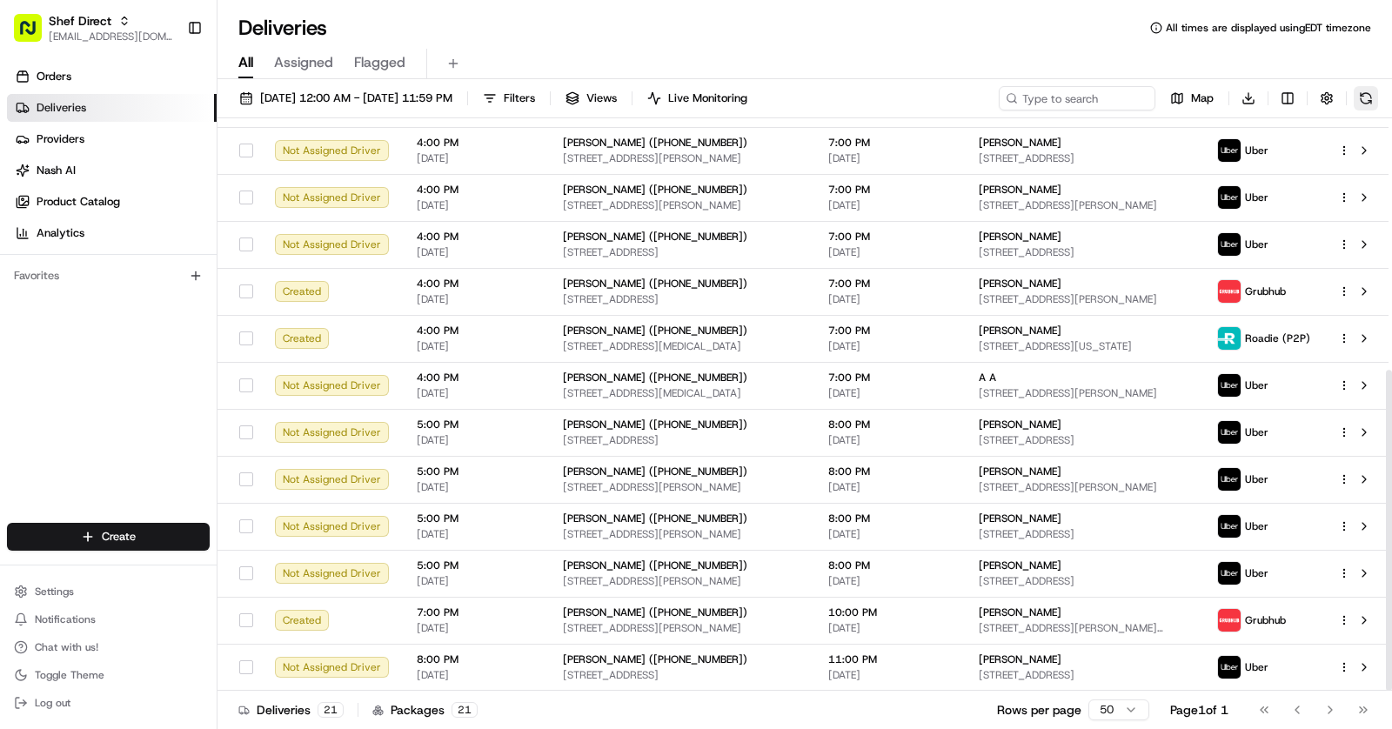
click at [1370, 99] on button at bounding box center [1365, 98] width 24 height 24
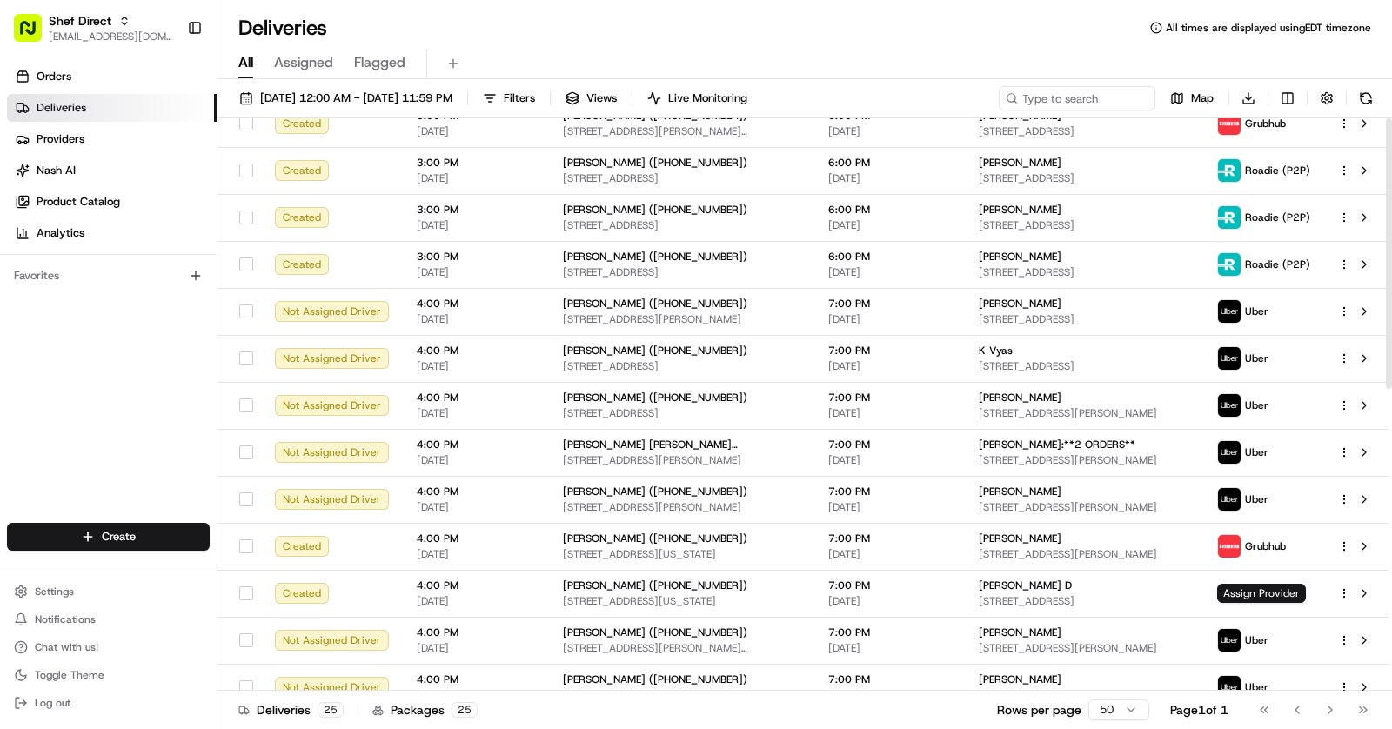
scroll to position [0, 0]
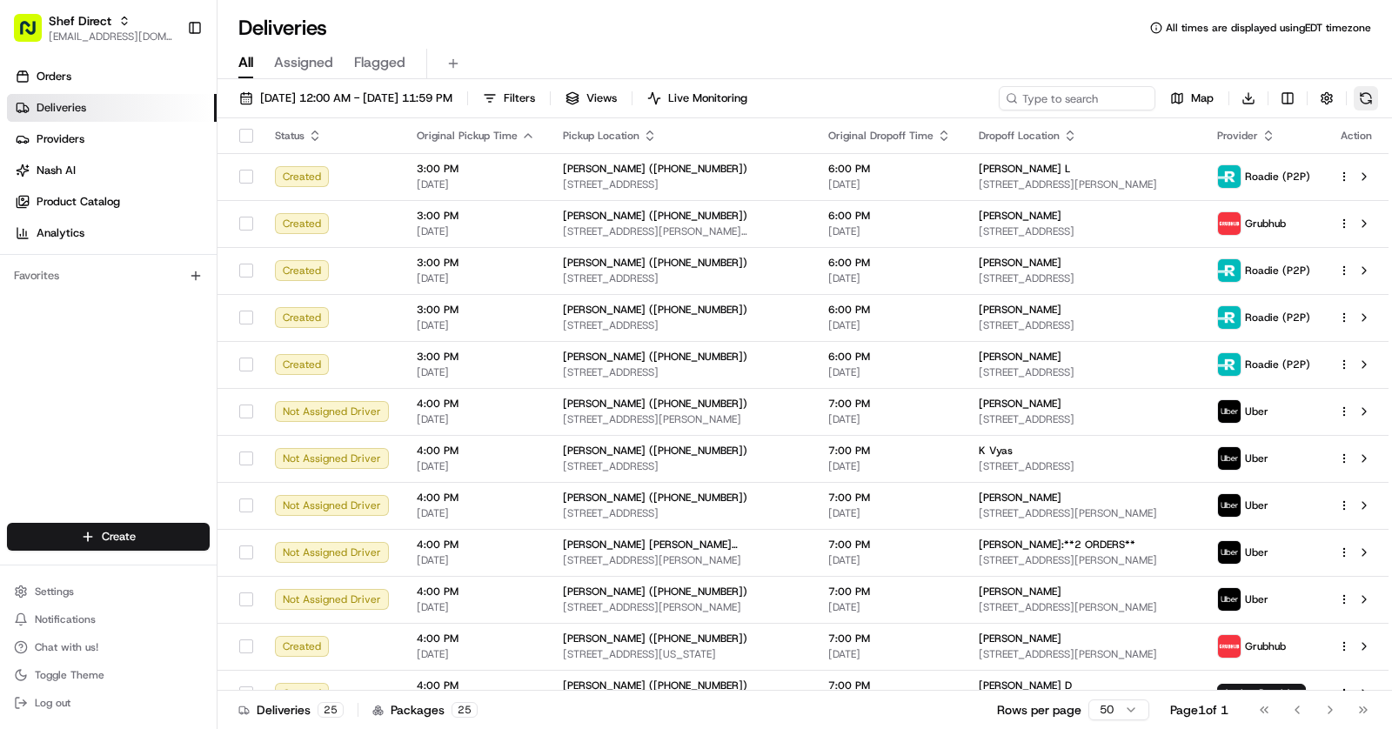
click at [1364, 90] on button at bounding box center [1365, 98] width 24 height 24
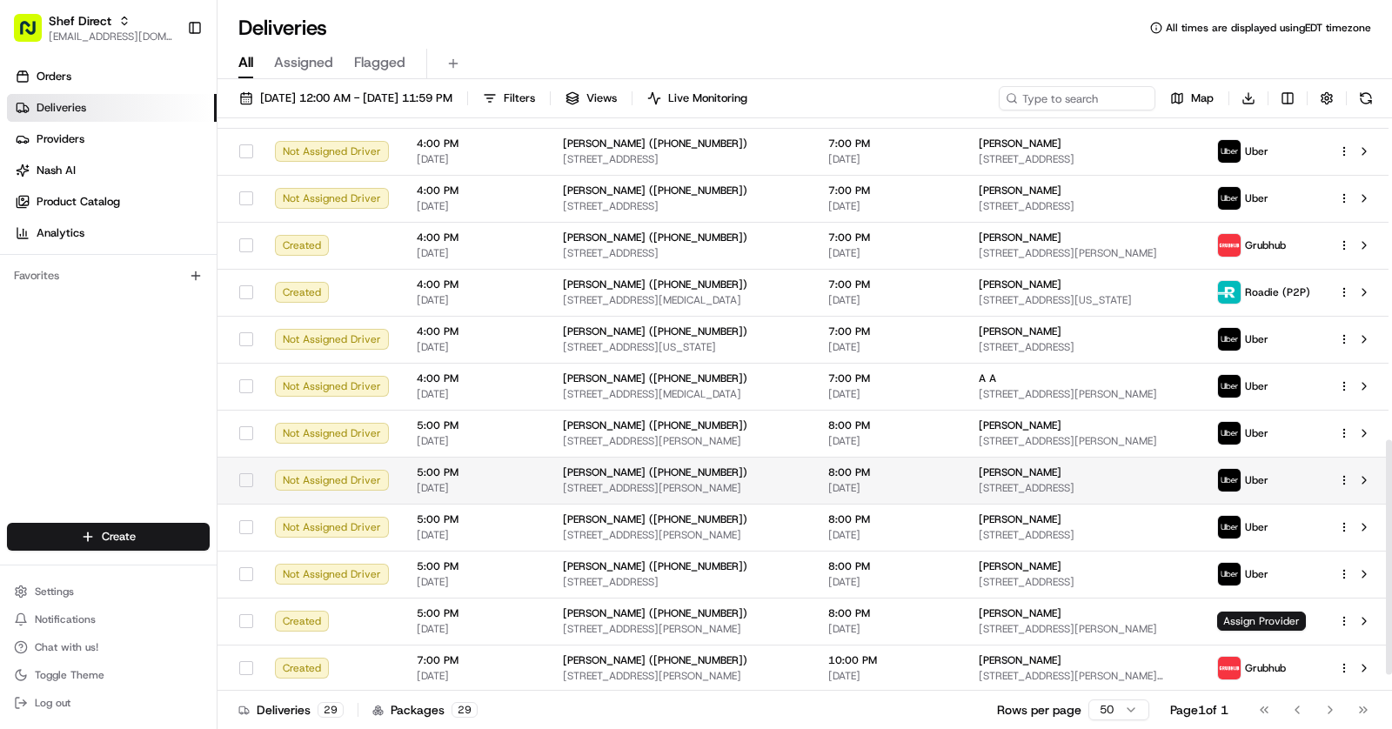
scroll to position [784, 0]
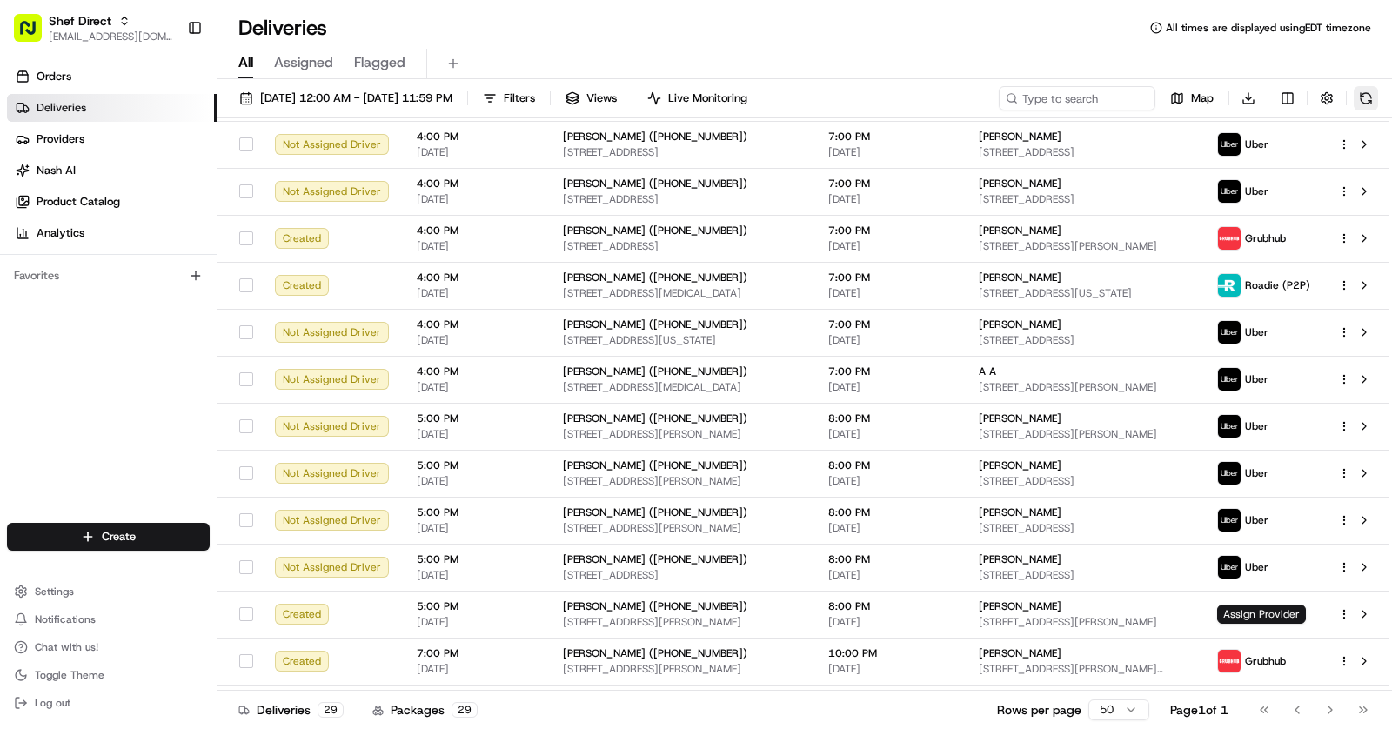
click at [1368, 98] on button at bounding box center [1365, 98] width 24 height 24
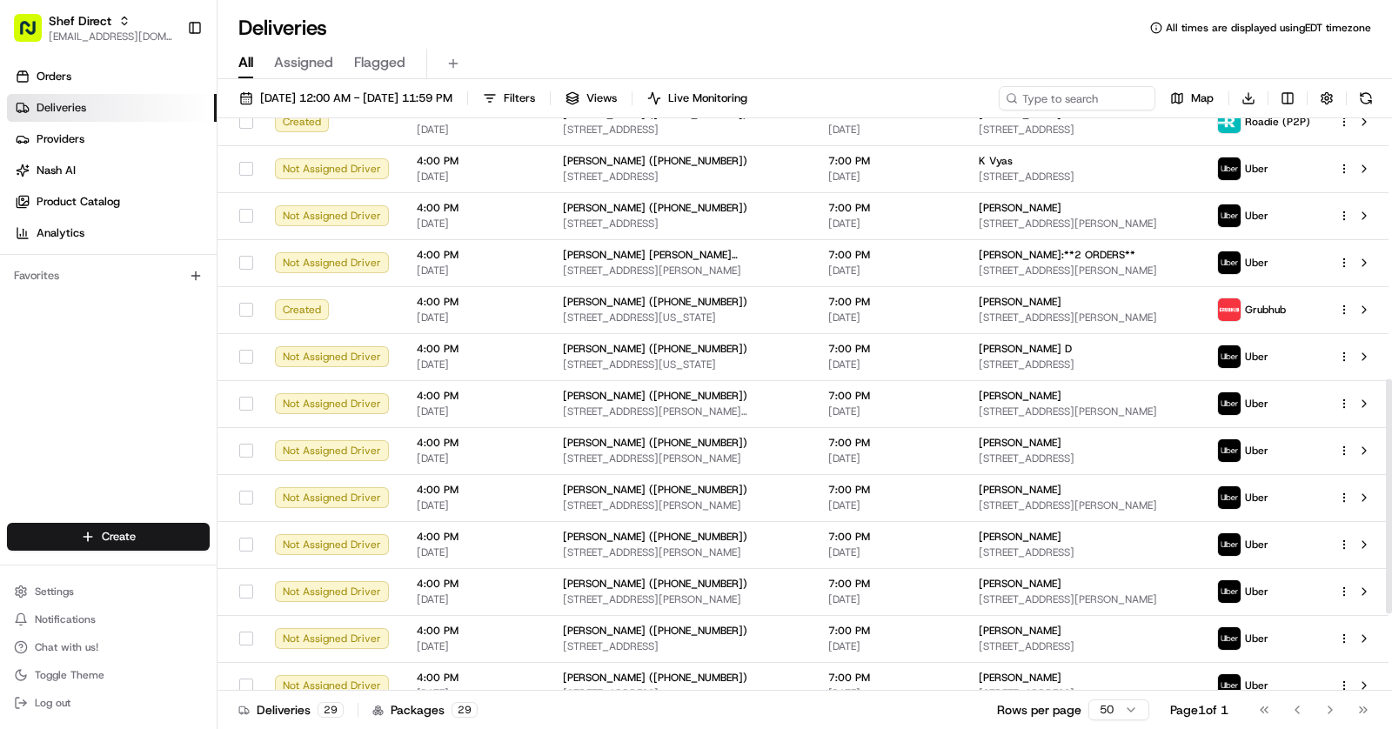
scroll to position [824, 0]
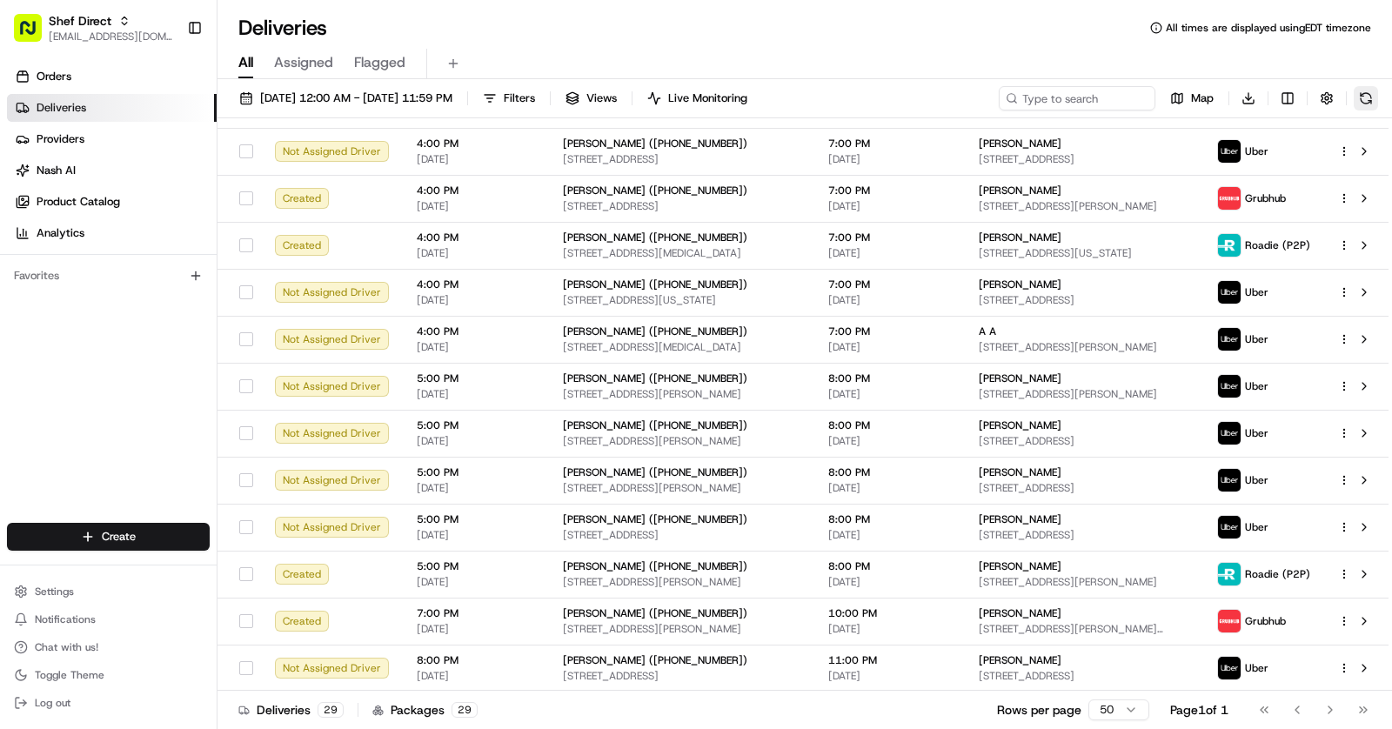
click at [1370, 97] on button at bounding box center [1365, 98] width 24 height 24
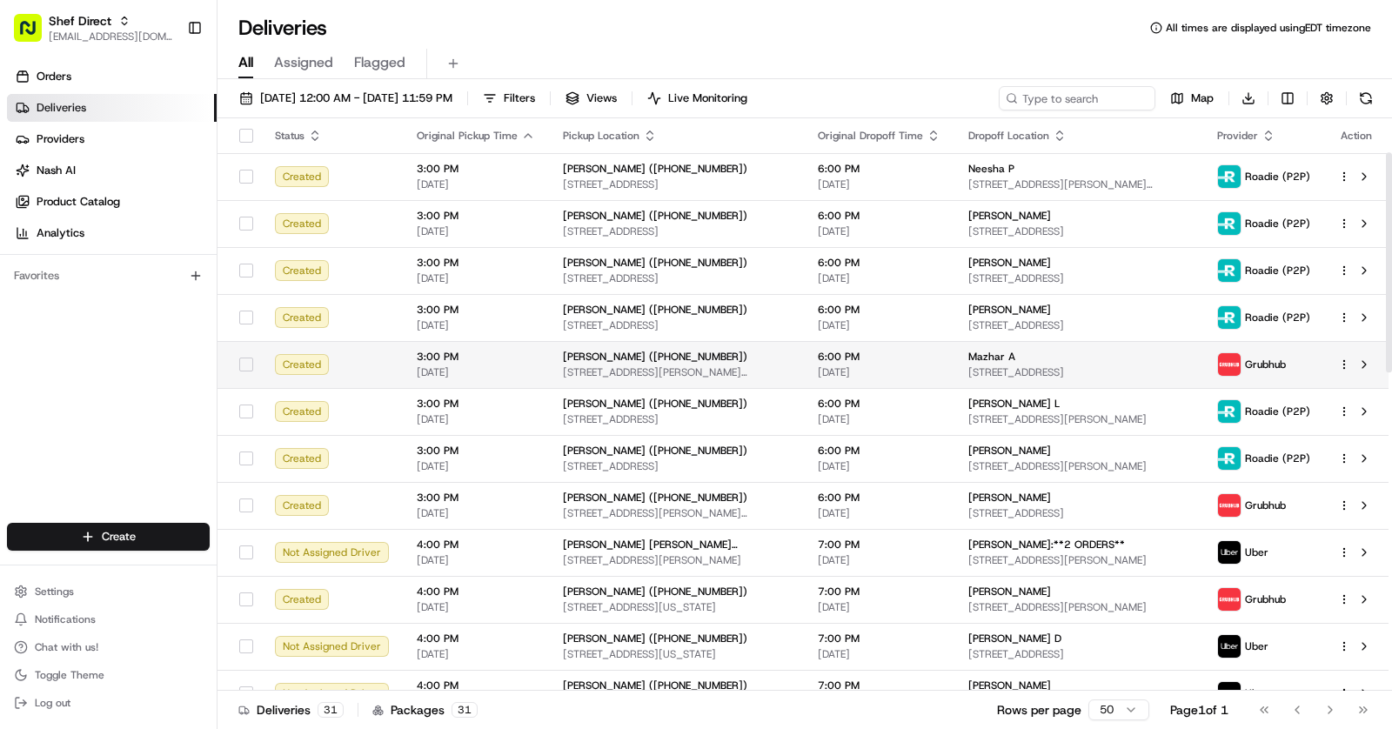
scroll to position [918, 0]
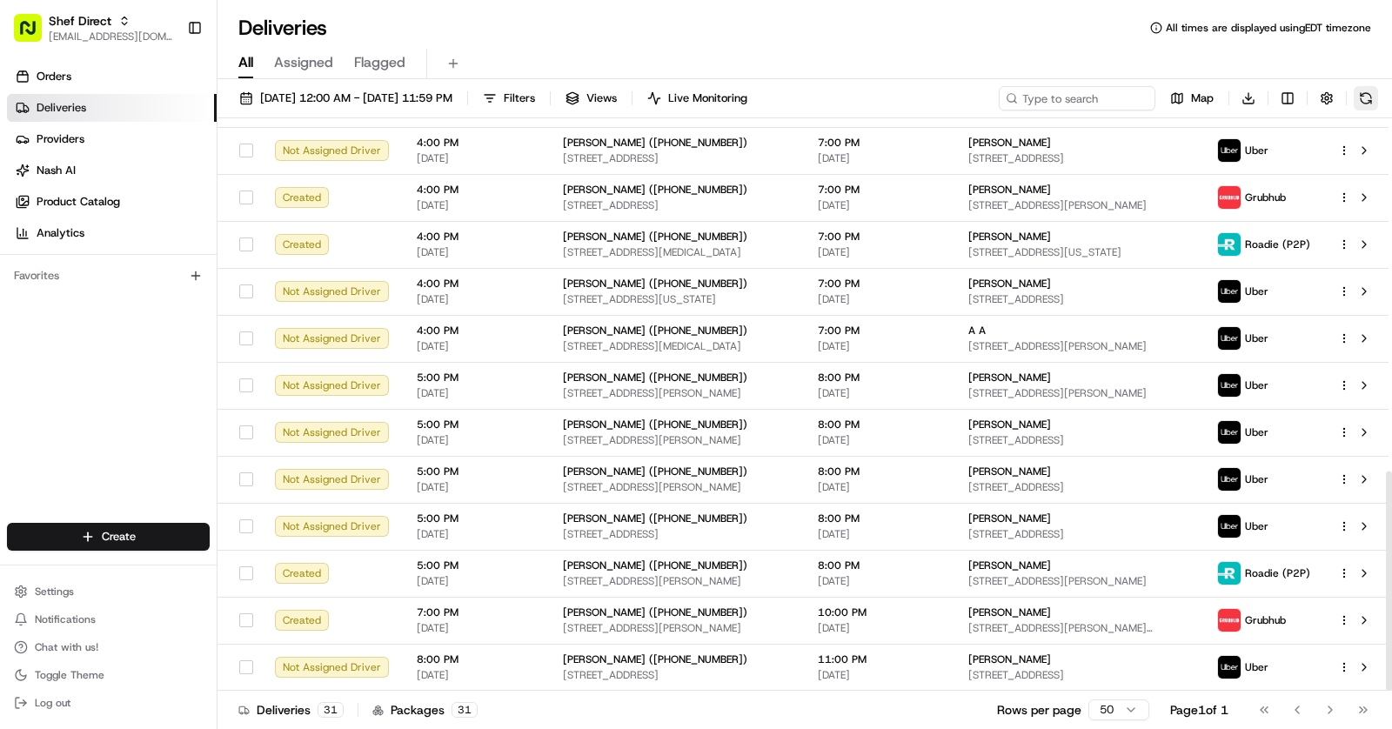
click at [1370, 104] on button at bounding box center [1365, 98] width 24 height 24
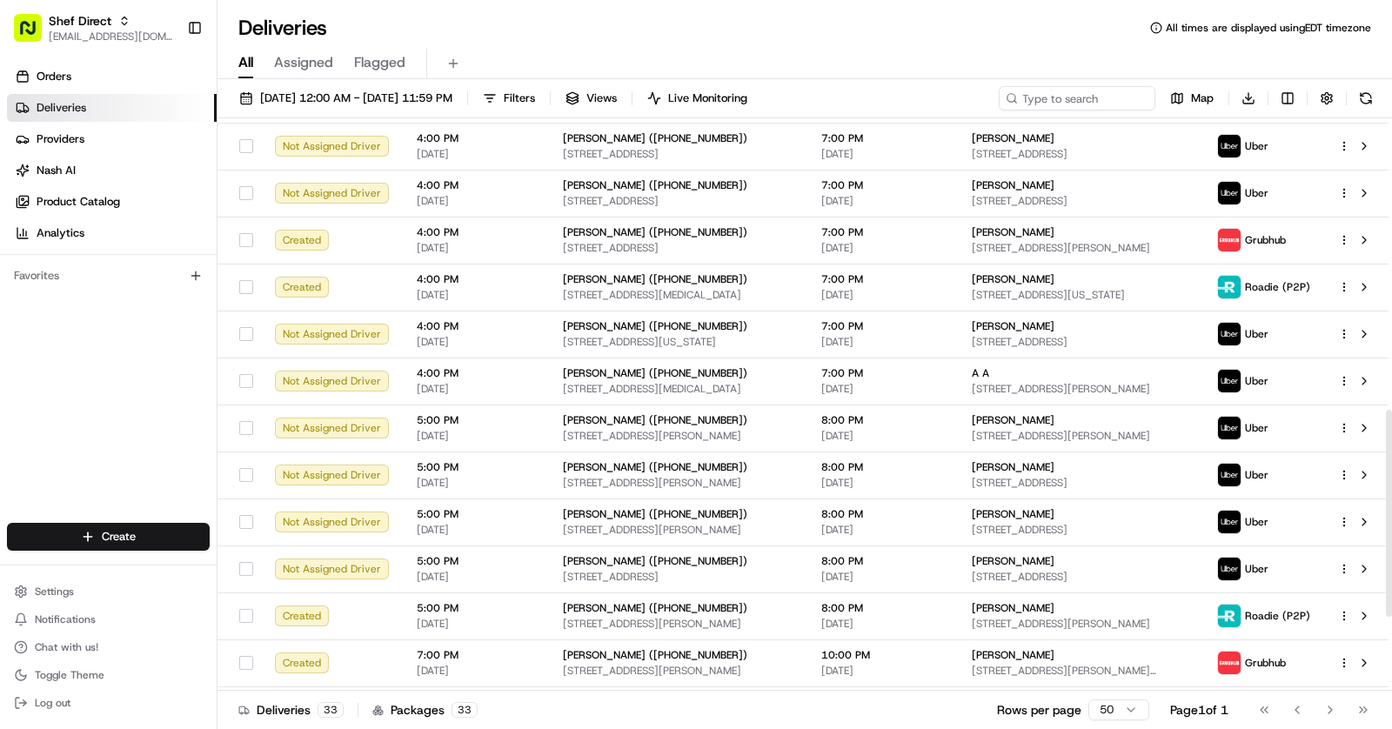
scroll to position [1012, 0]
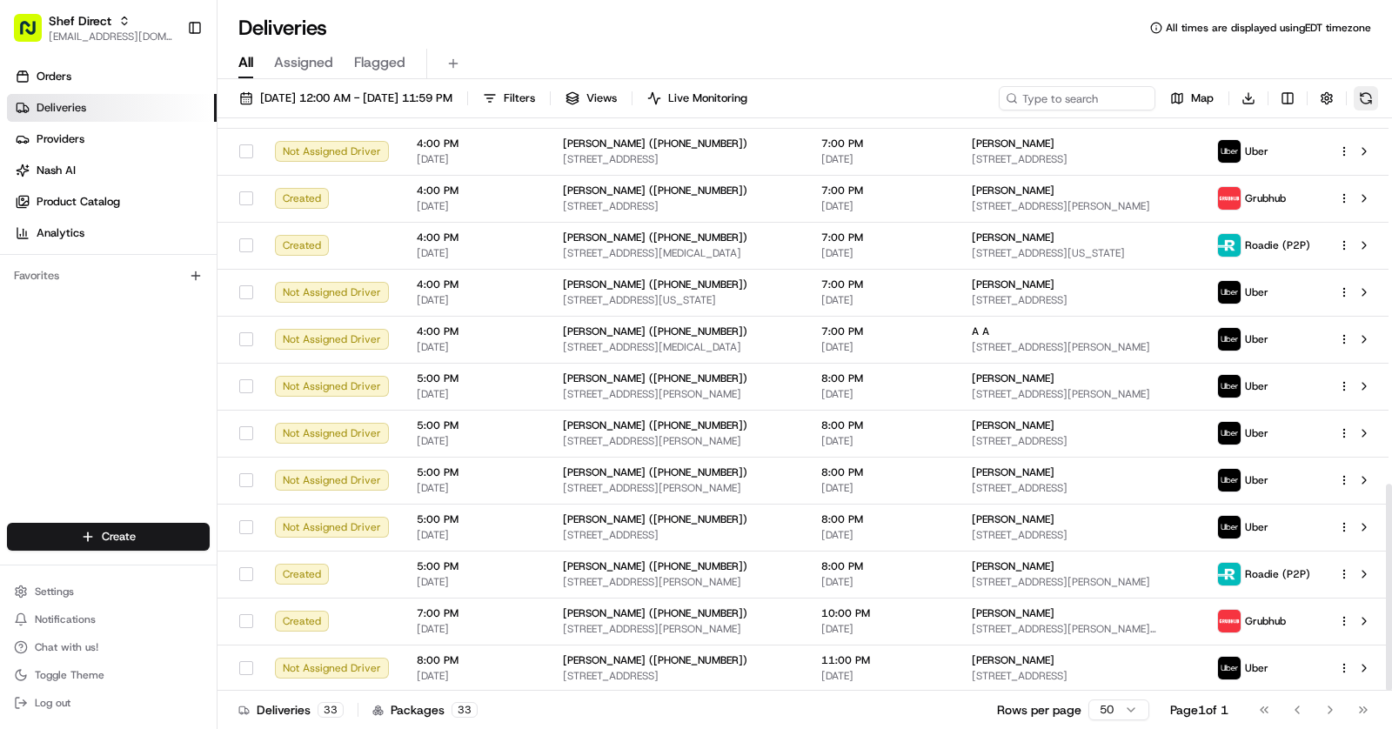
click at [1362, 104] on button at bounding box center [1365, 98] width 24 height 24
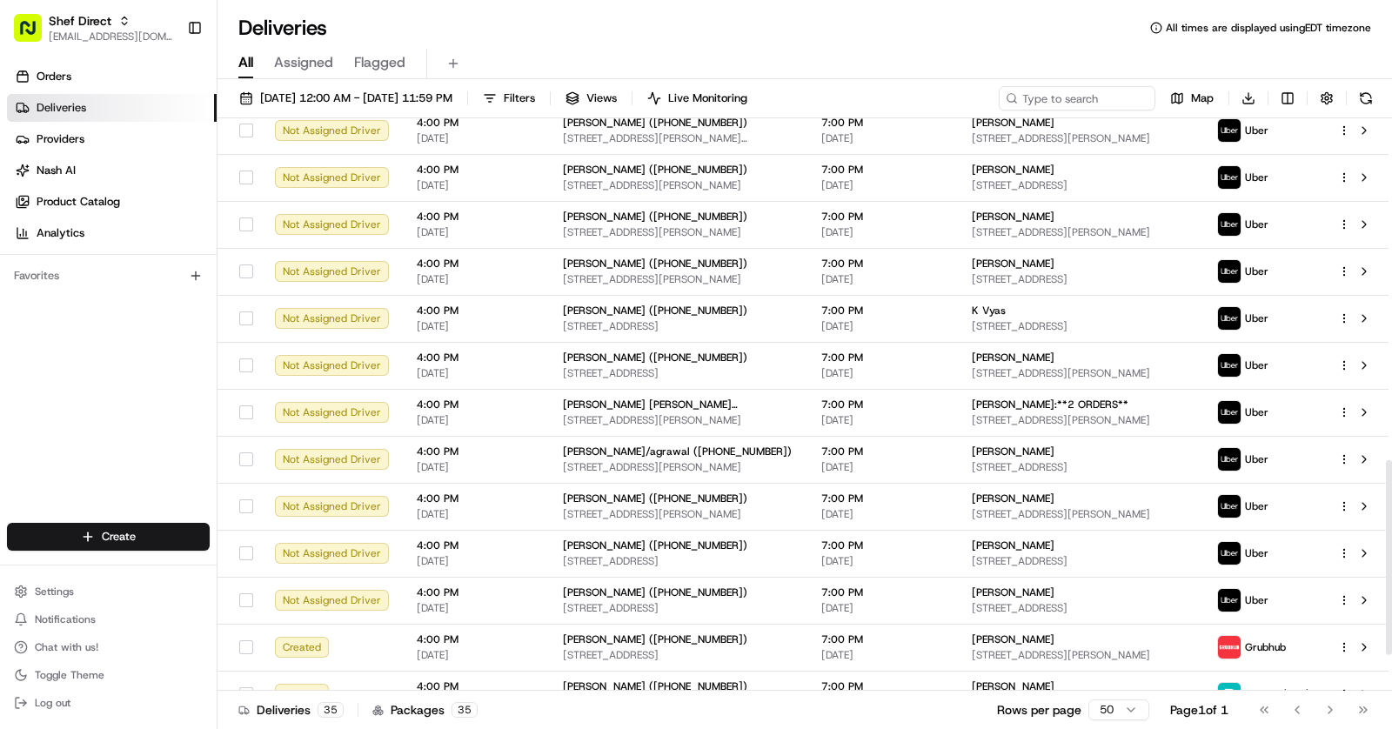
scroll to position [1106, 0]
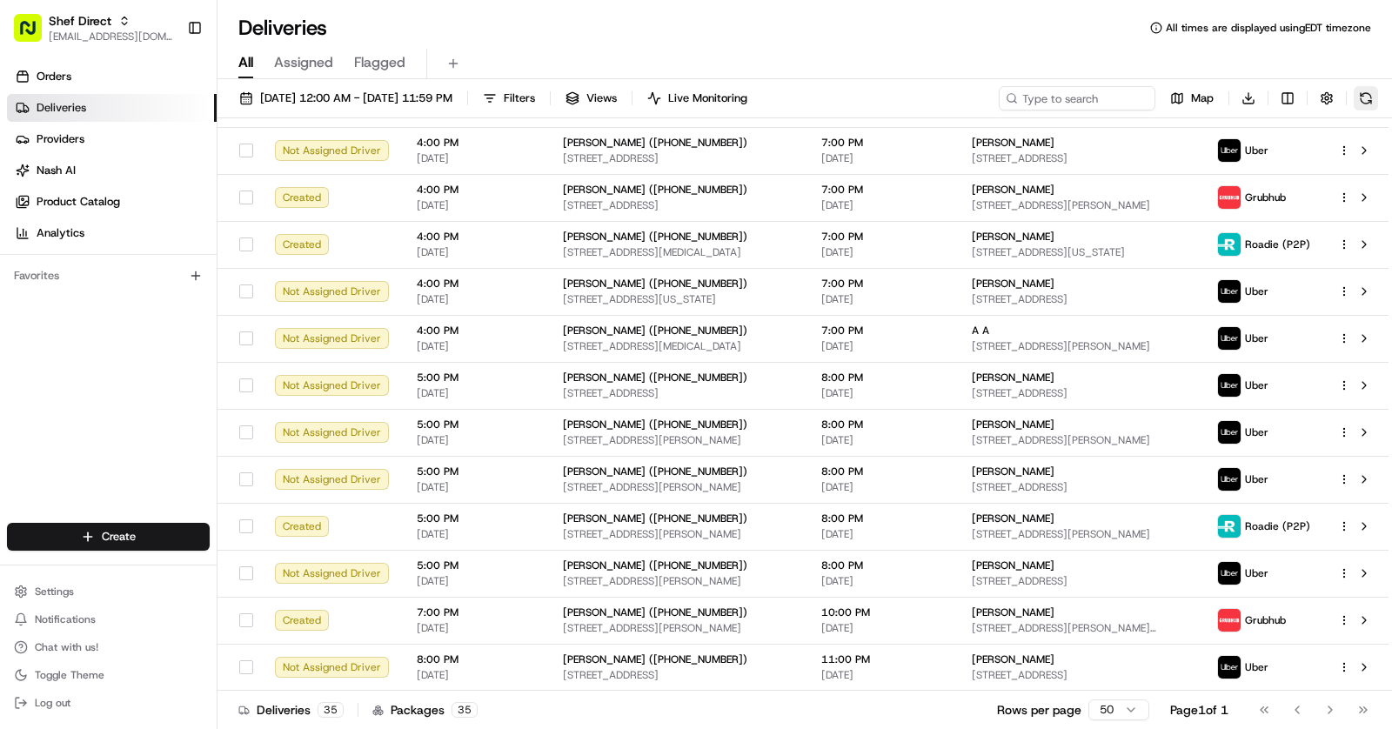
click at [1368, 91] on button at bounding box center [1365, 98] width 24 height 24
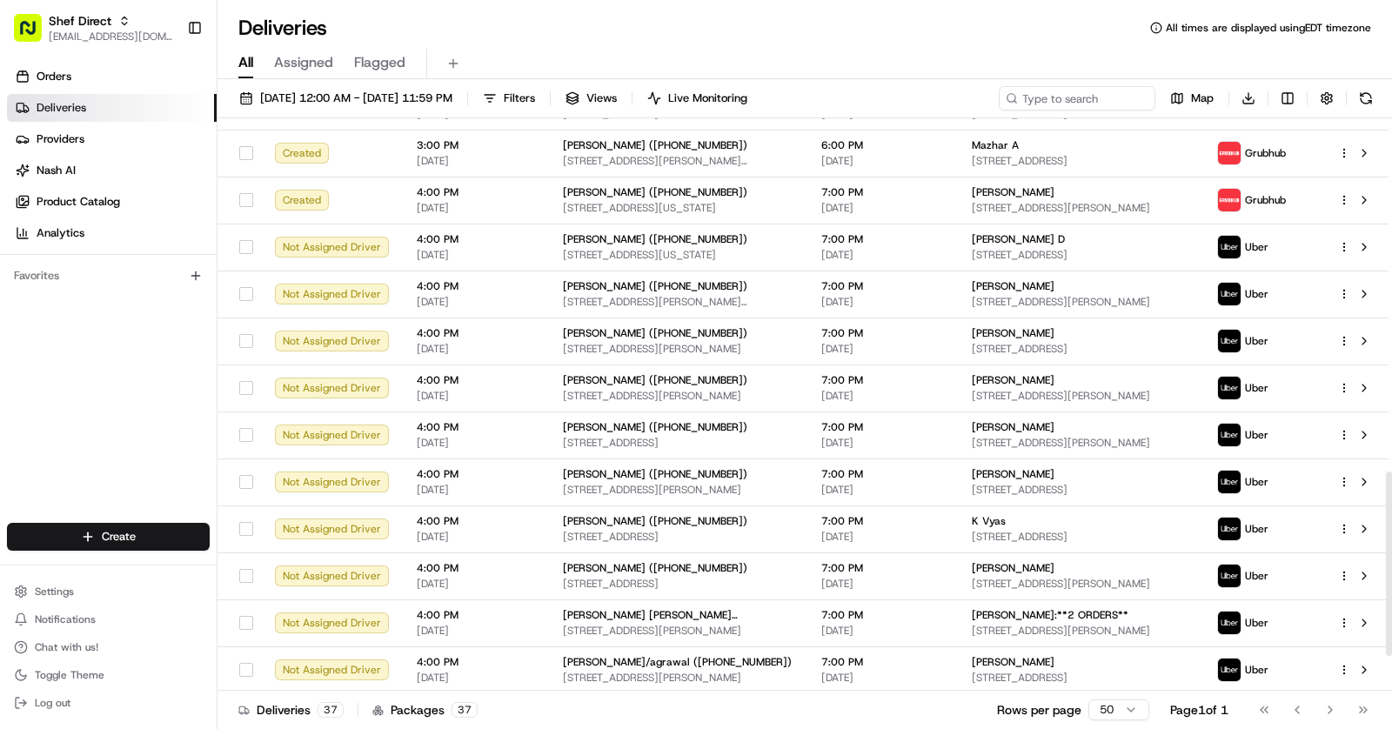
scroll to position [1200, 0]
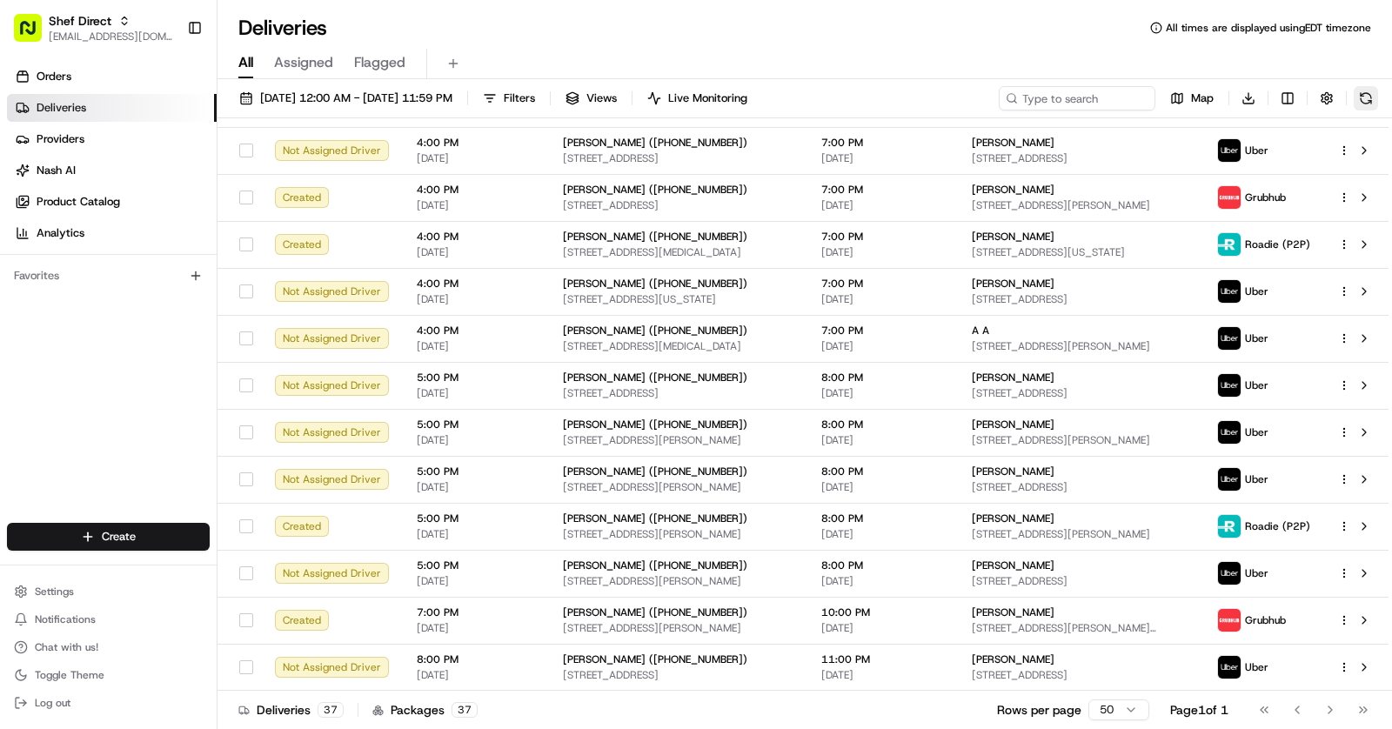
click at [1366, 101] on button at bounding box center [1365, 98] width 24 height 24
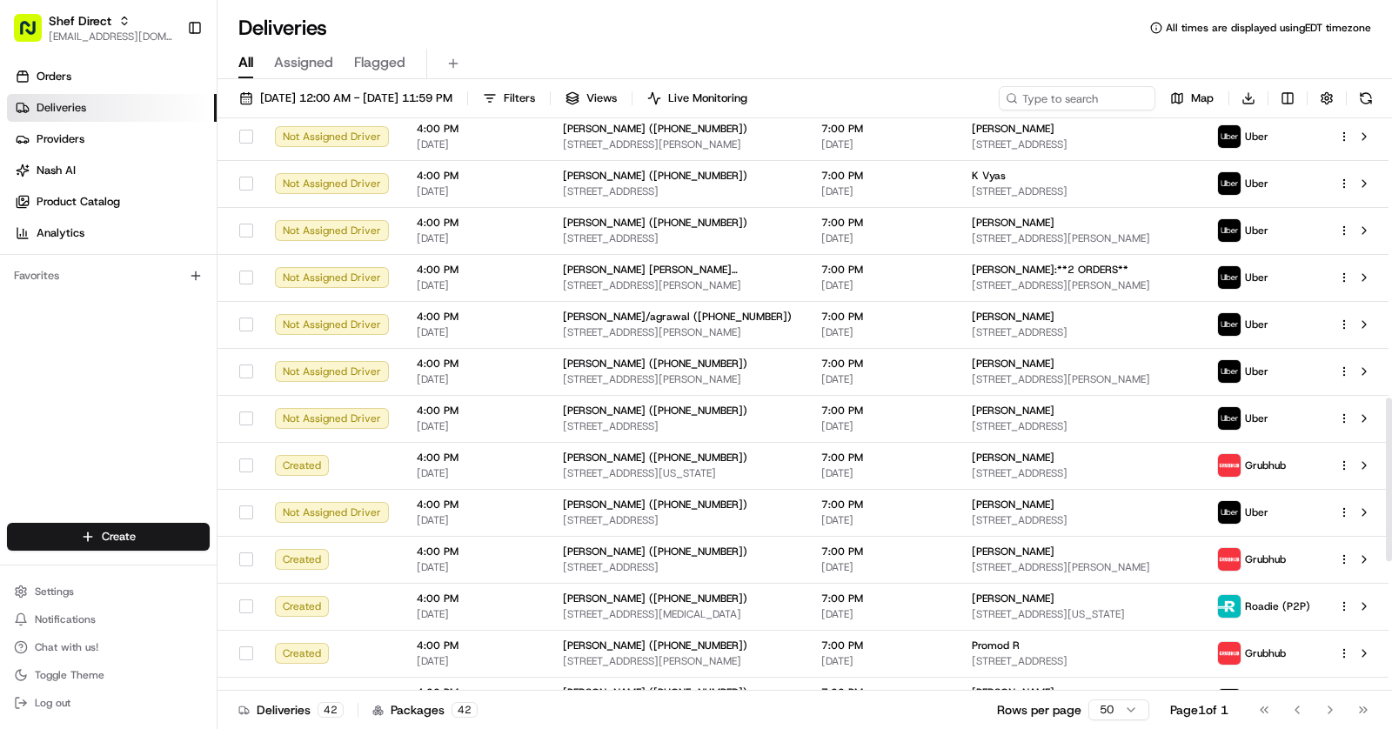
scroll to position [1435, 0]
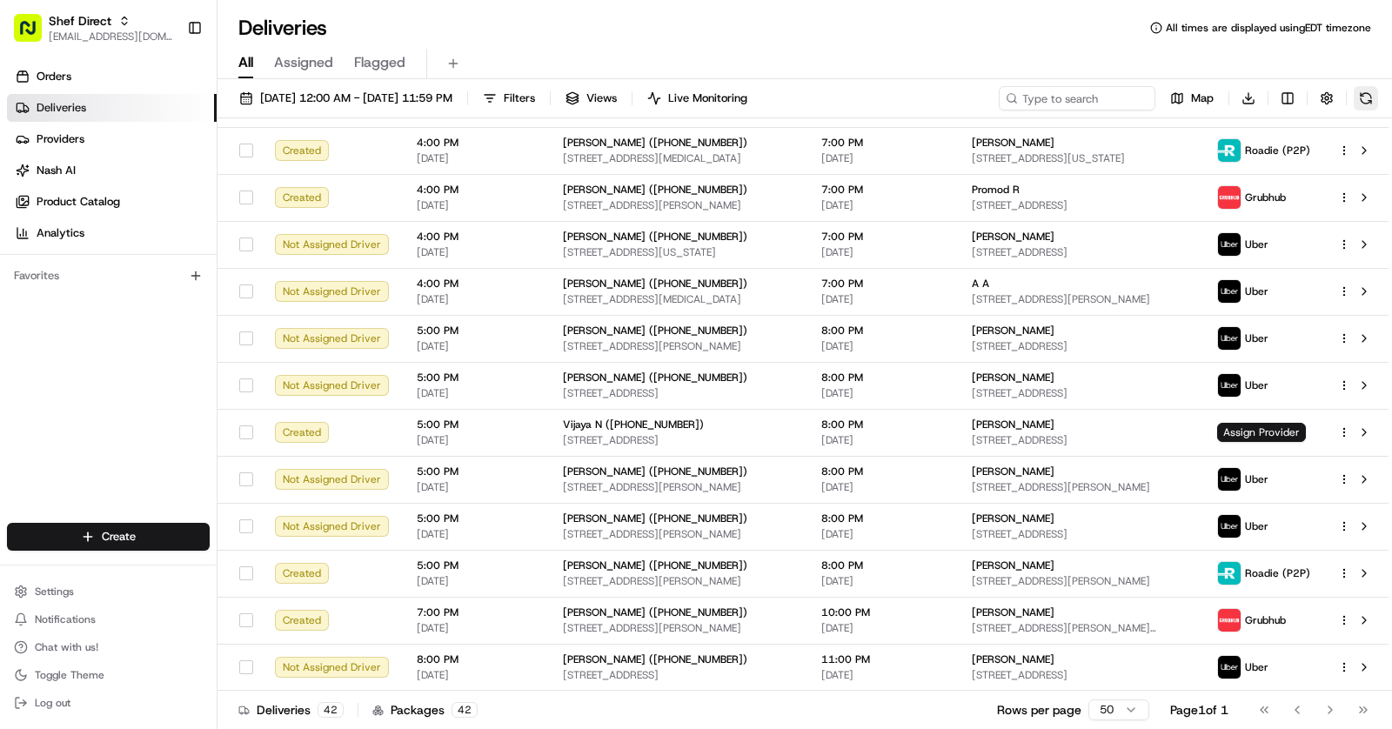
click at [1371, 86] on button at bounding box center [1365, 98] width 24 height 24
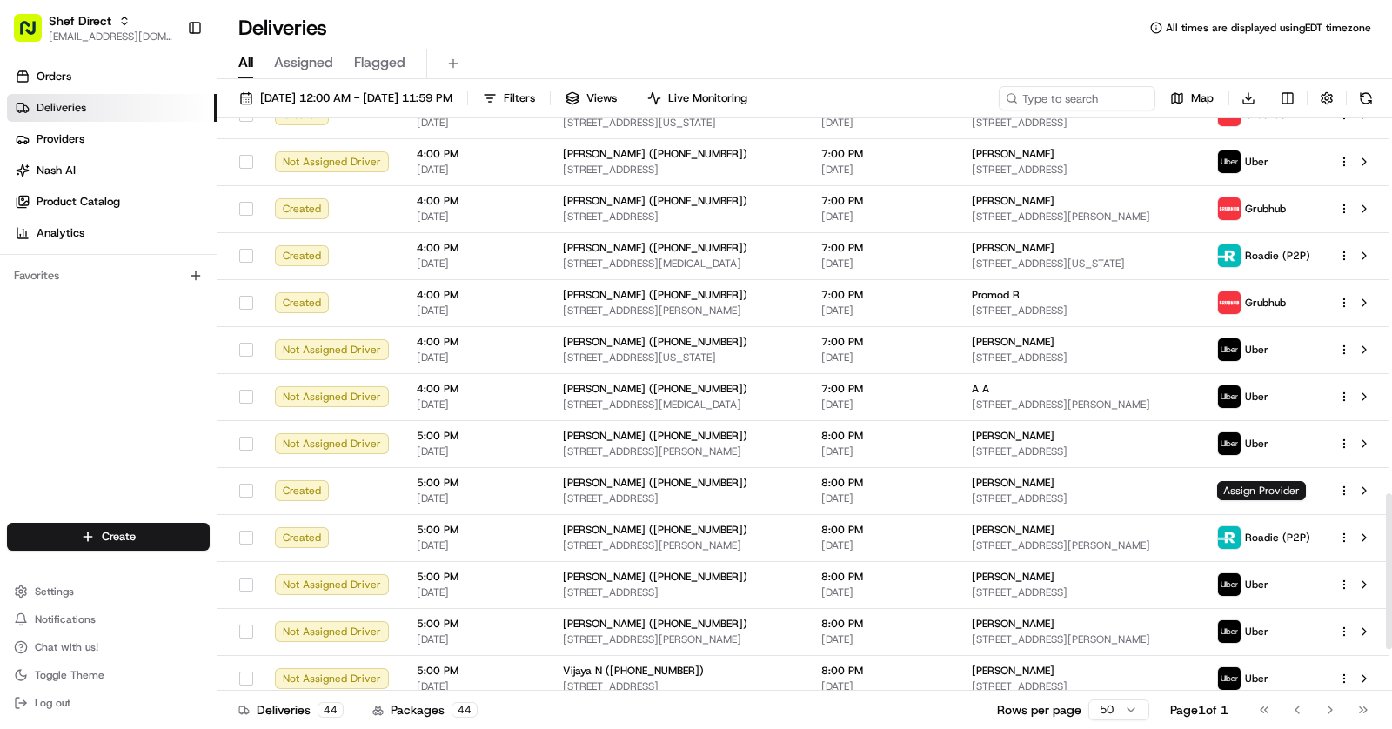
scroll to position [1528, 0]
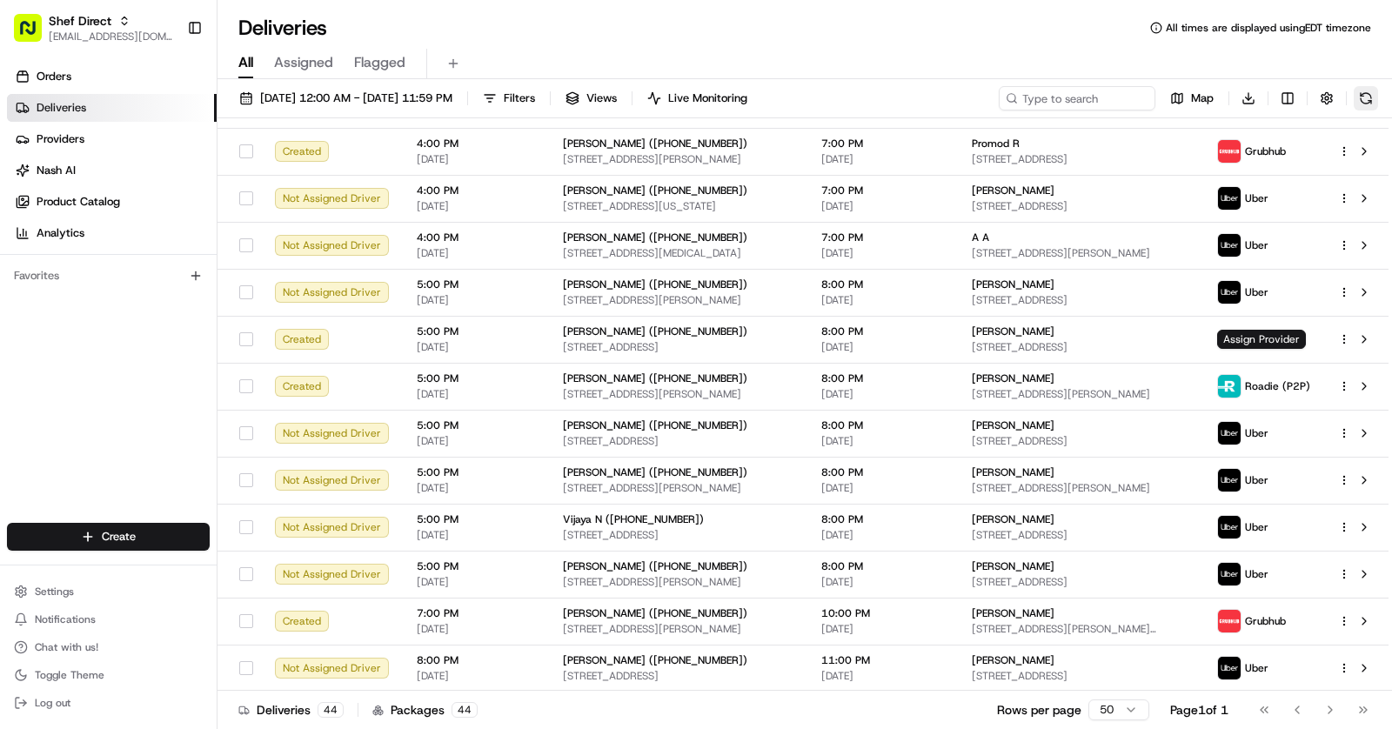
click at [1366, 104] on button at bounding box center [1365, 98] width 24 height 24
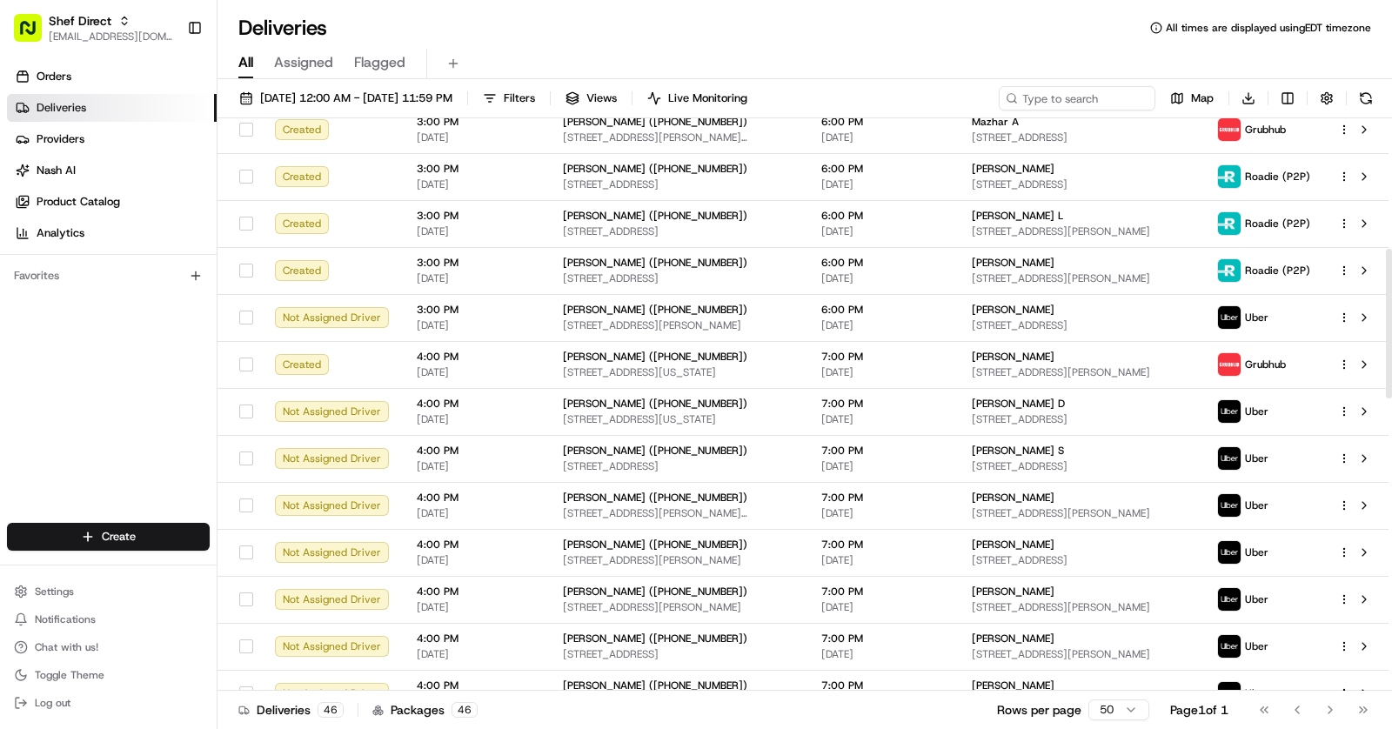
scroll to position [157, 0]
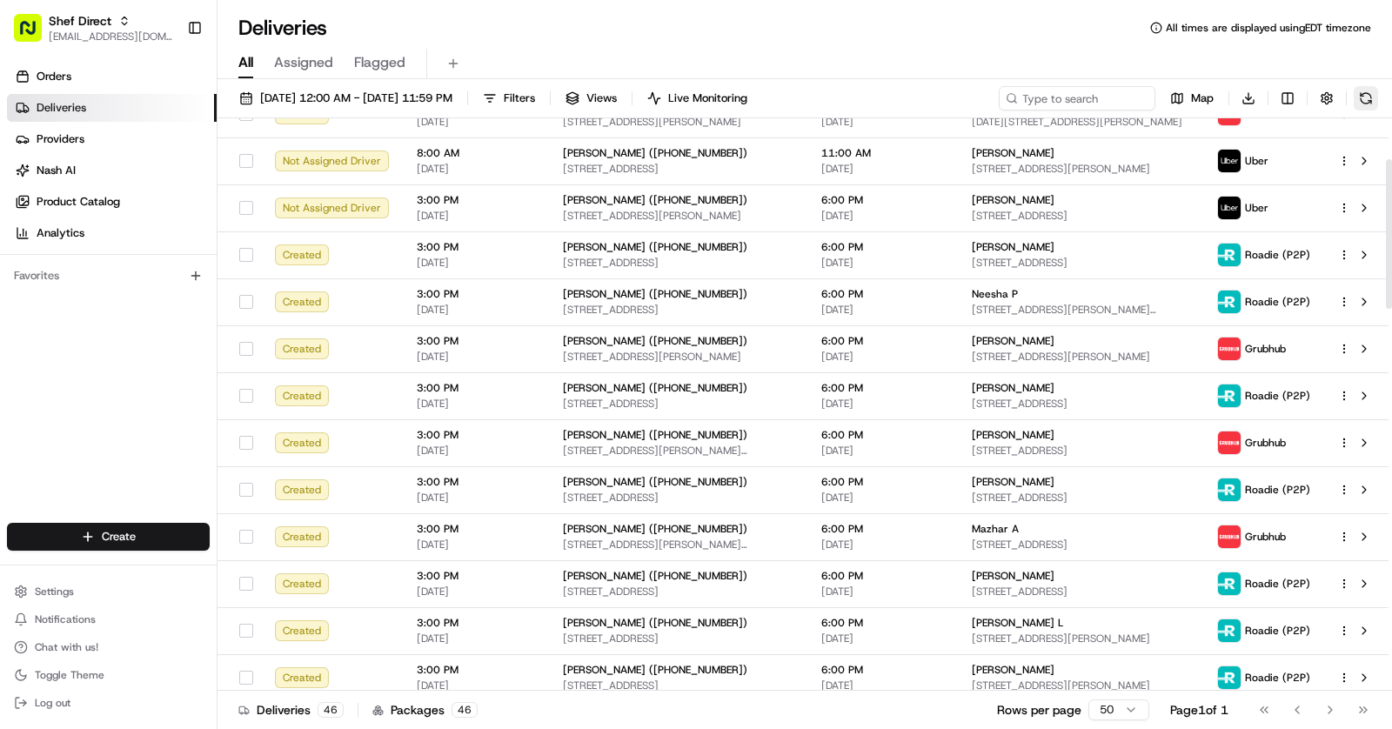
click at [1369, 92] on button at bounding box center [1365, 98] width 24 height 24
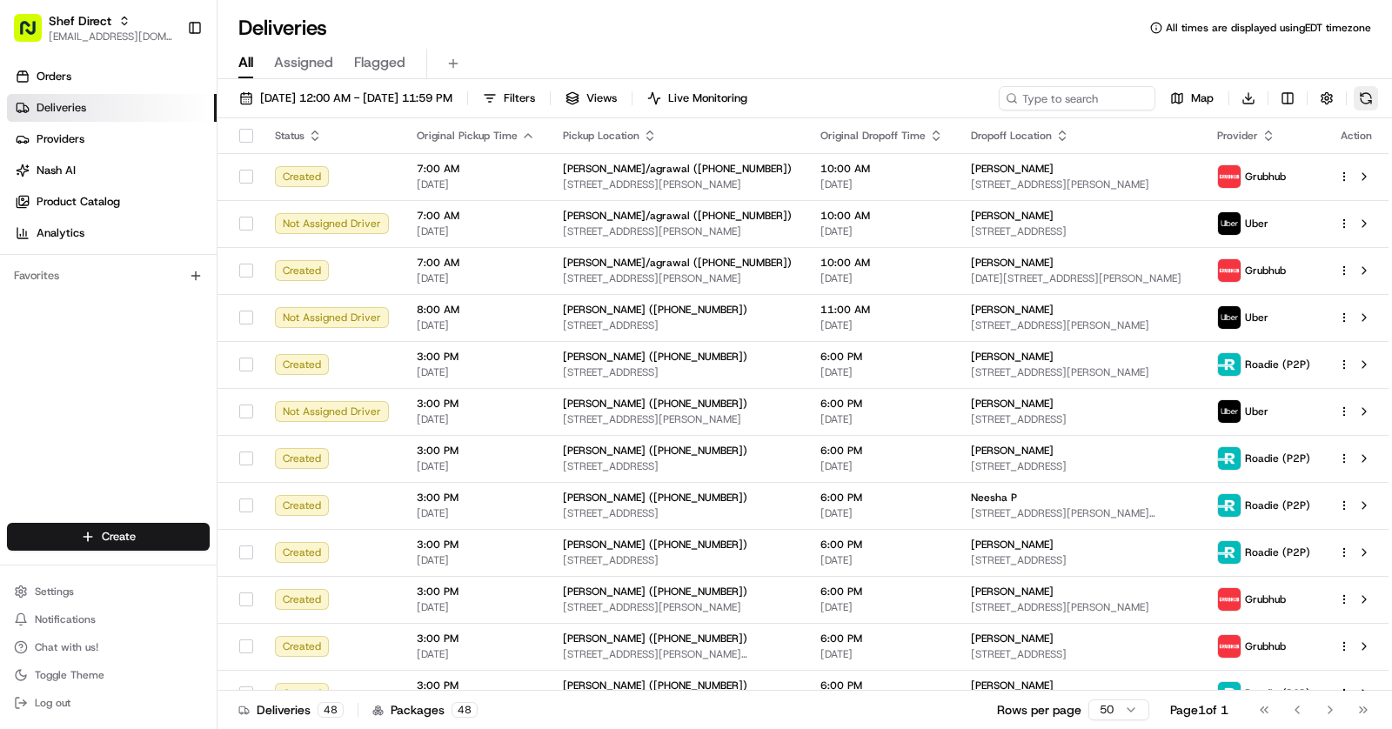
click at [1366, 97] on button at bounding box center [1365, 98] width 24 height 24
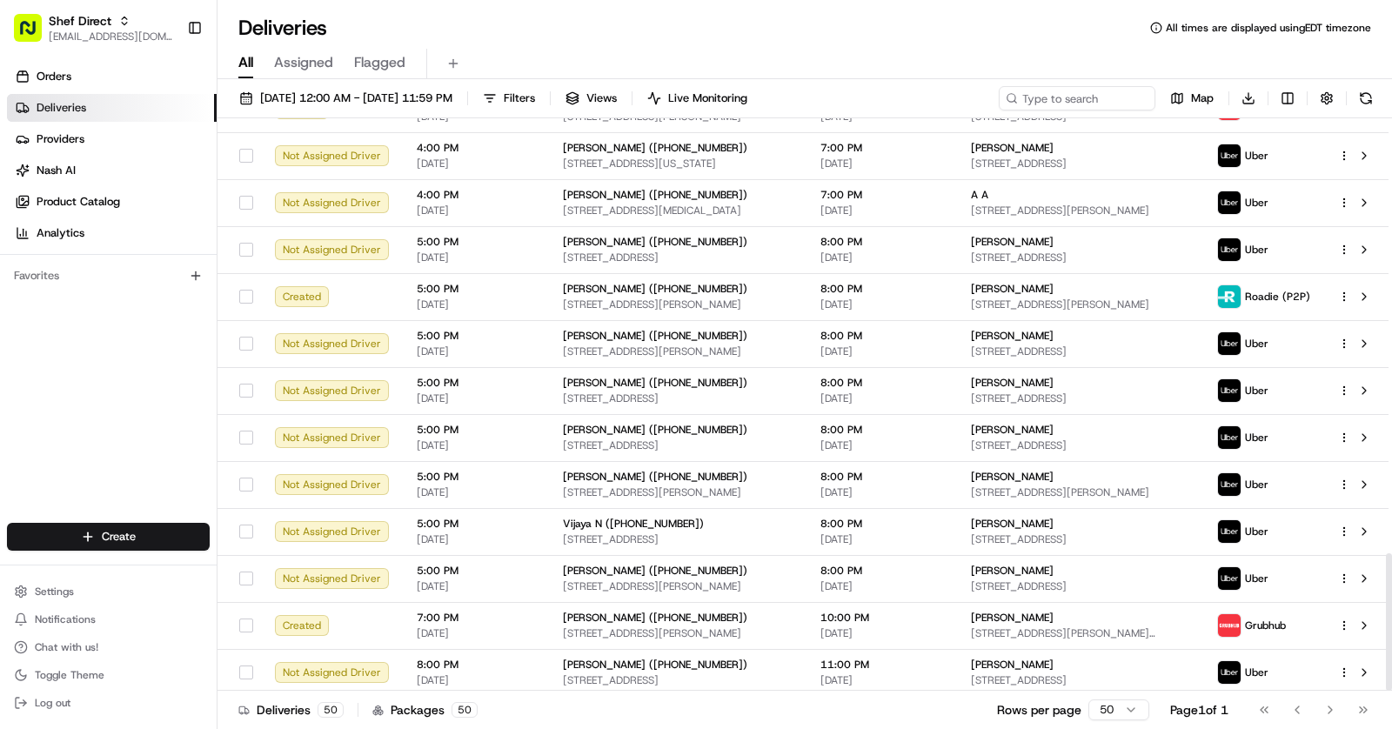
scroll to position [1810, 0]
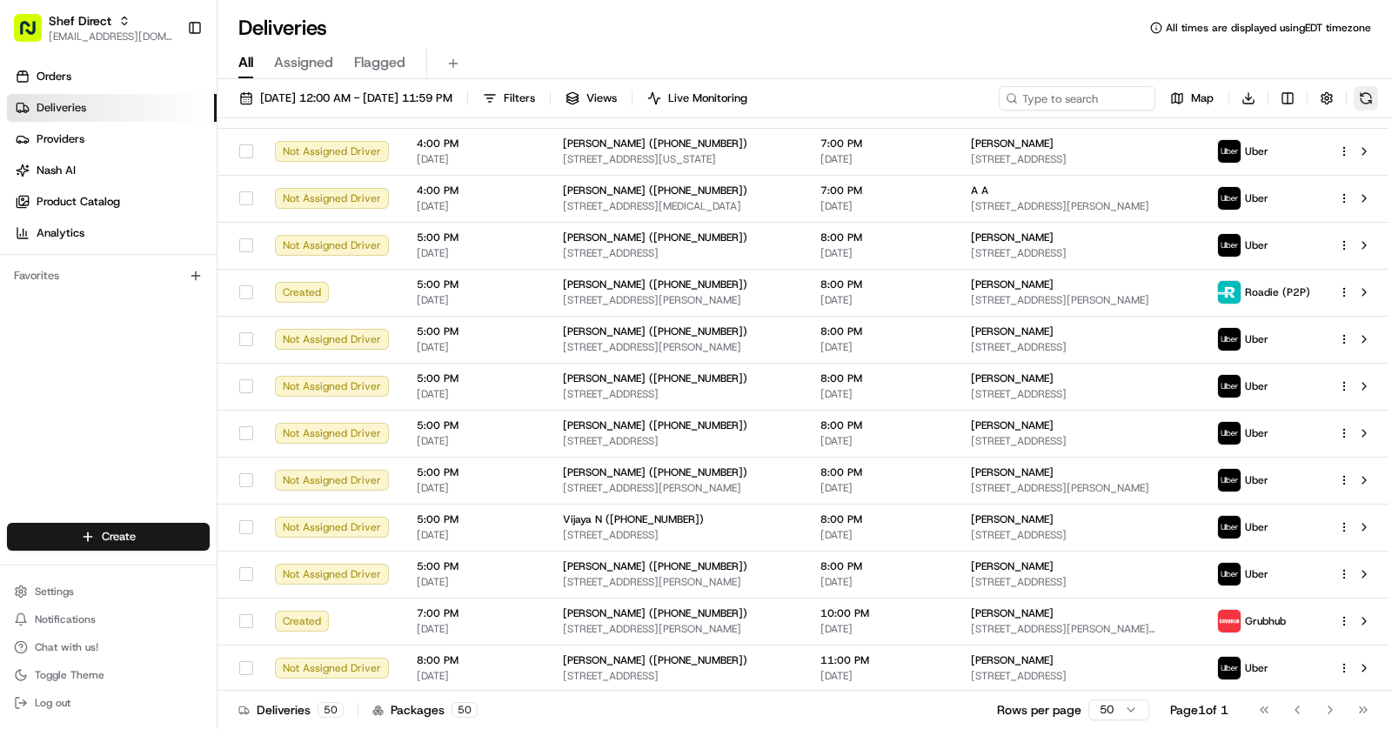
click at [1366, 101] on button at bounding box center [1365, 98] width 24 height 24
